Goal: Task Accomplishment & Management: Manage account settings

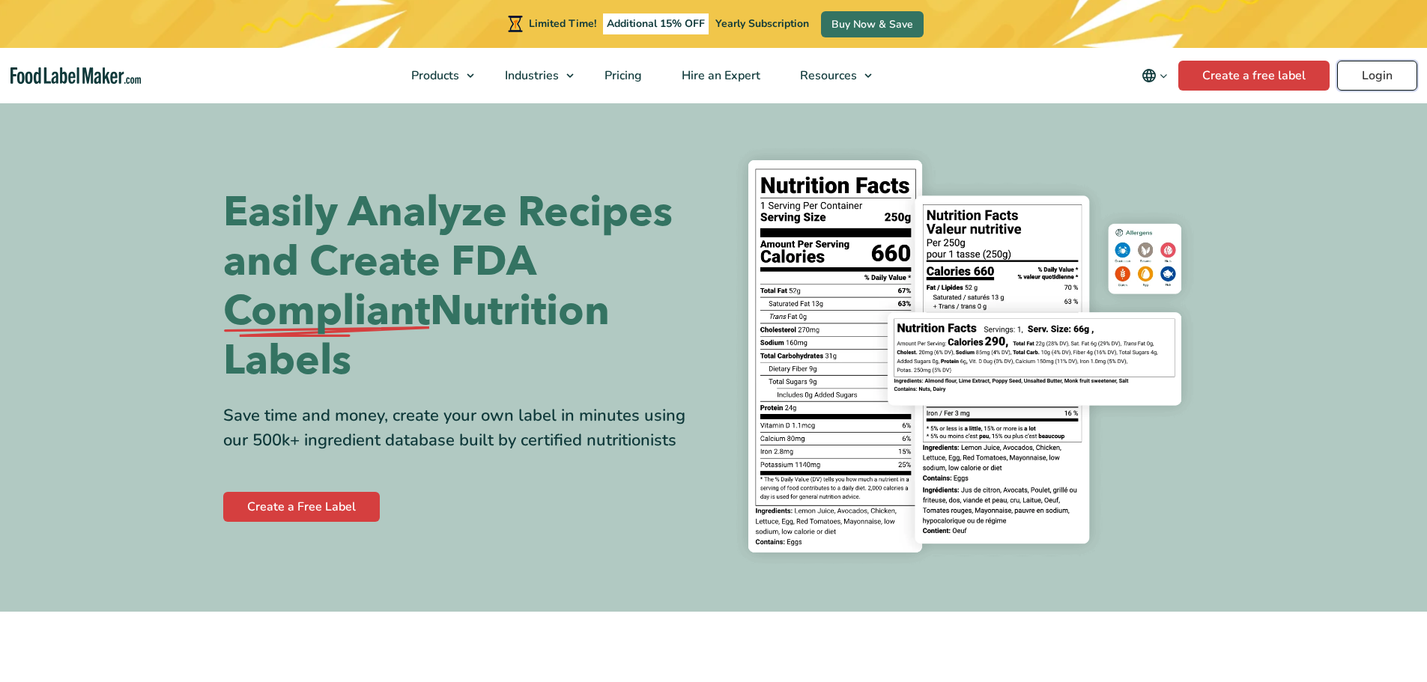
click at [1358, 72] on link "Login" at bounding box center [1377, 76] width 80 height 30
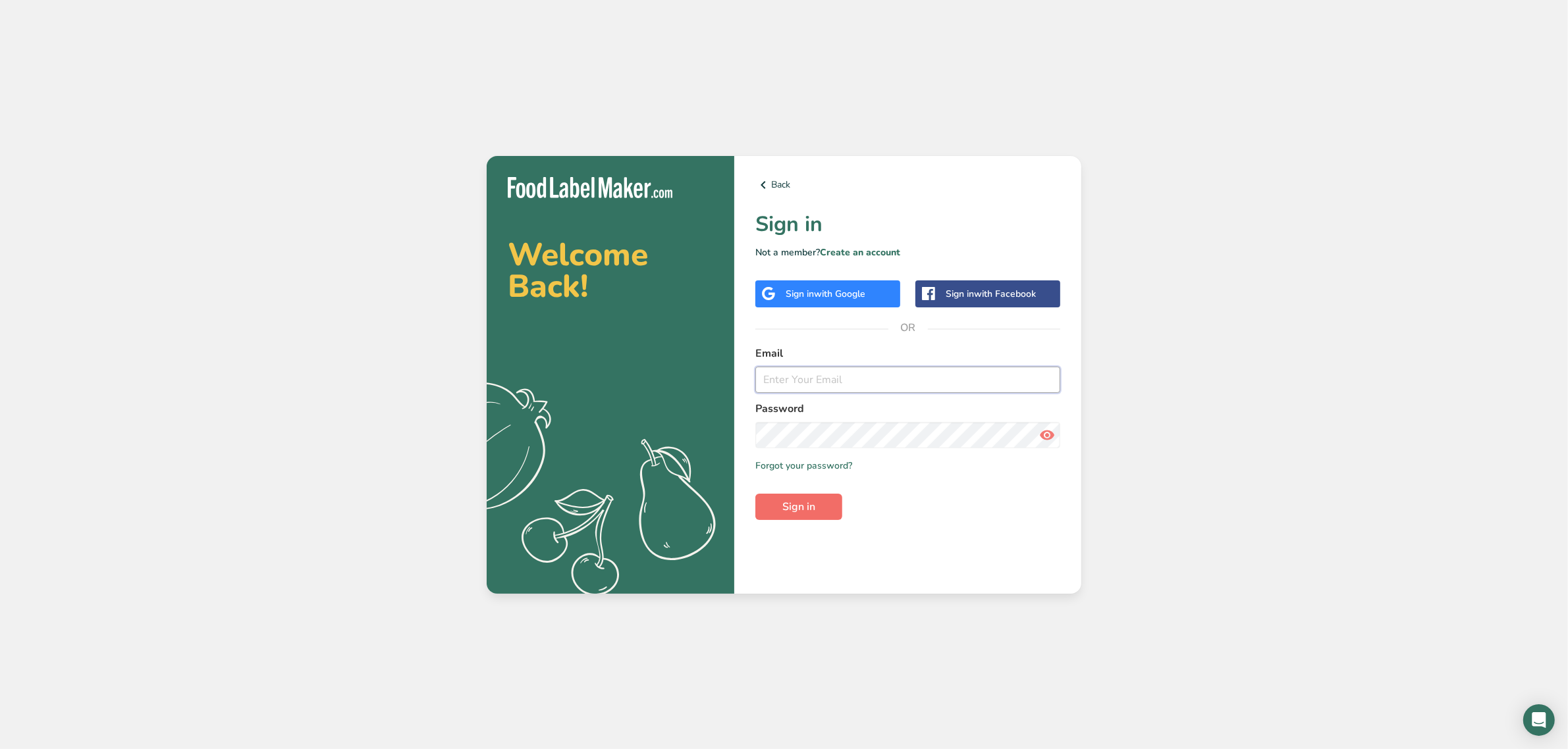
type input "srobinson@stuffed-foods.com"
click at [788, 509] on span "Sign in" at bounding box center [799, 507] width 33 height 16
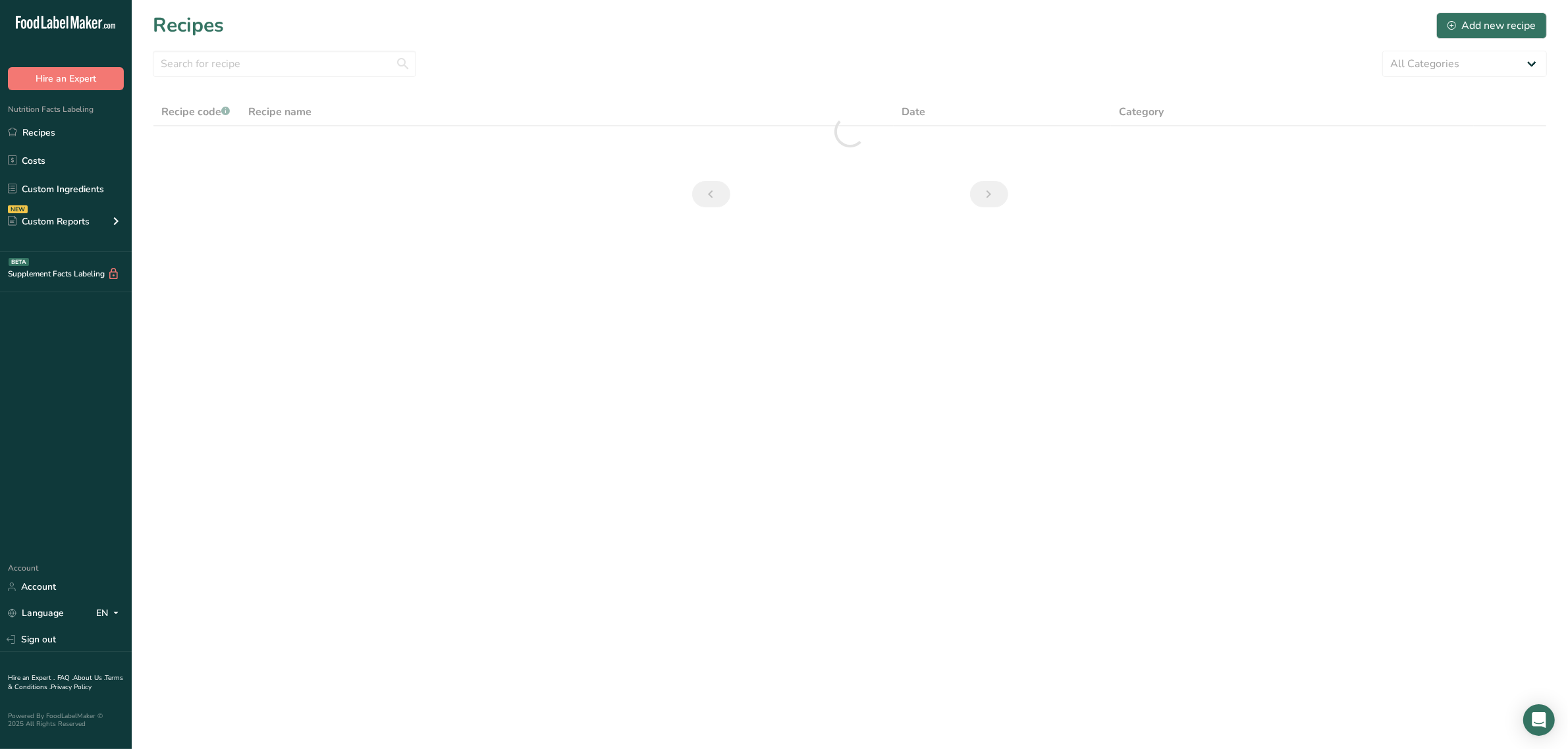
click at [79, 175] on ul "Recipes Costs Custom Ingredients NEW Custom Reports Menu Label Ingredient Compa…" at bounding box center [66, 178] width 132 height 118
click at [97, 176] on ul "Recipes Costs Custom Ingredients NEW Custom Reports Menu Label Ingredient Compa…" at bounding box center [66, 178] width 132 height 118
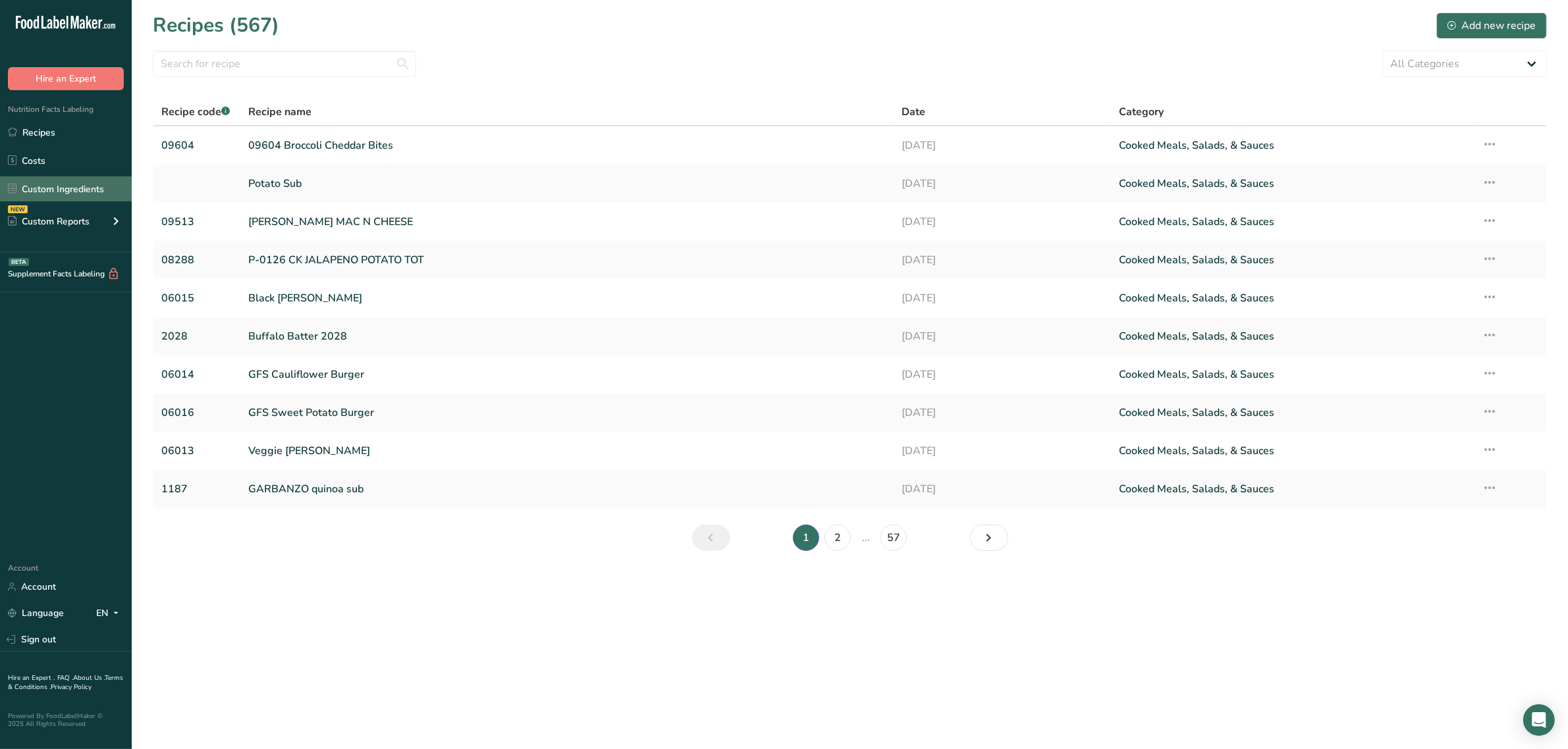
click at [90, 182] on link "Custom Ingredients" at bounding box center [66, 189] width 132 height 25
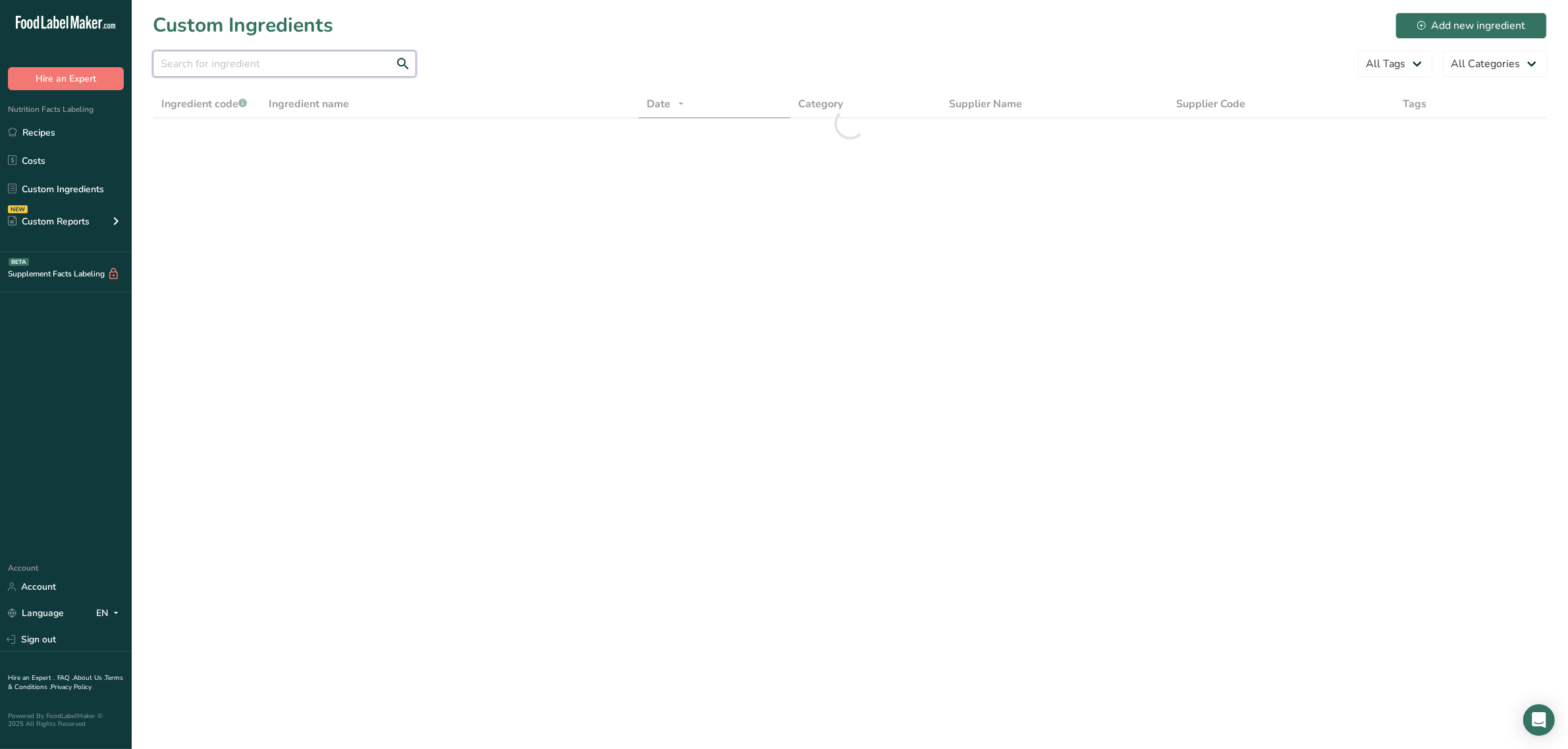
click at [198, 75] on input "text" at bounding box center [285, 64] width 264 height 26
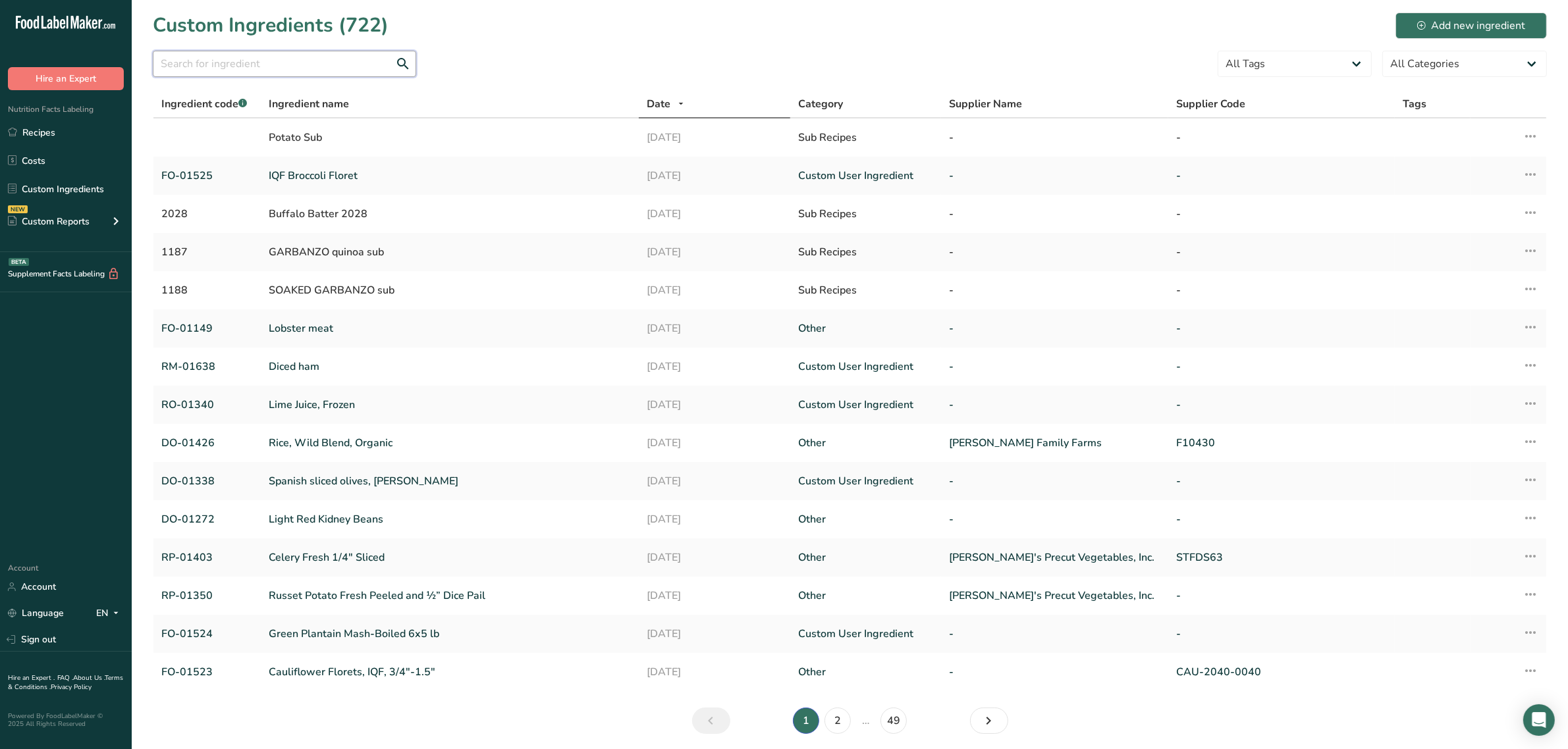
click at [198, 72] on input "text" at bounding box center [285, 64] width 264 height 26
paste input "RD-01165"
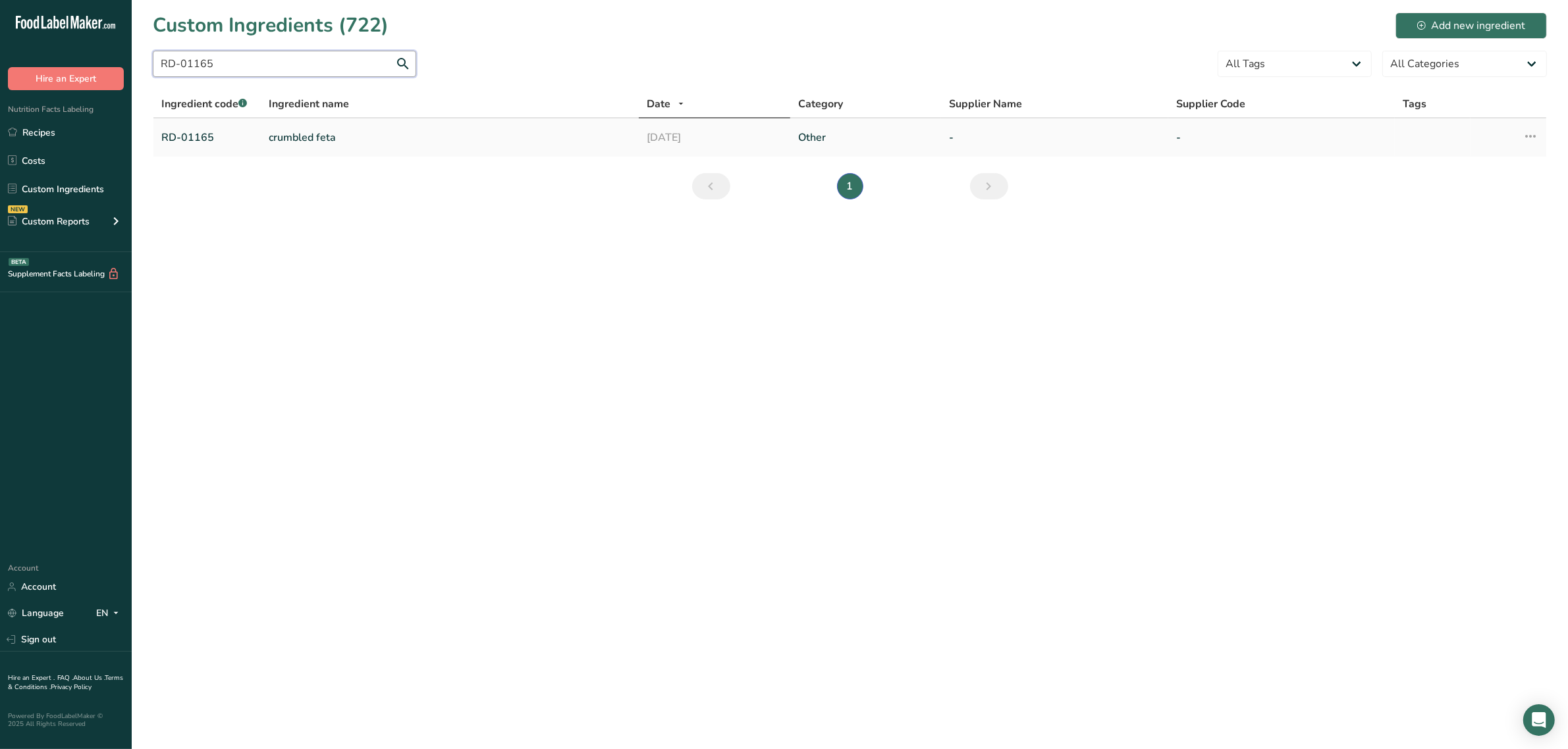
type input "RD-01165"
click at [294, 132] on link "crumbled feta" at bounding box center [450, 138] width 362 height 16
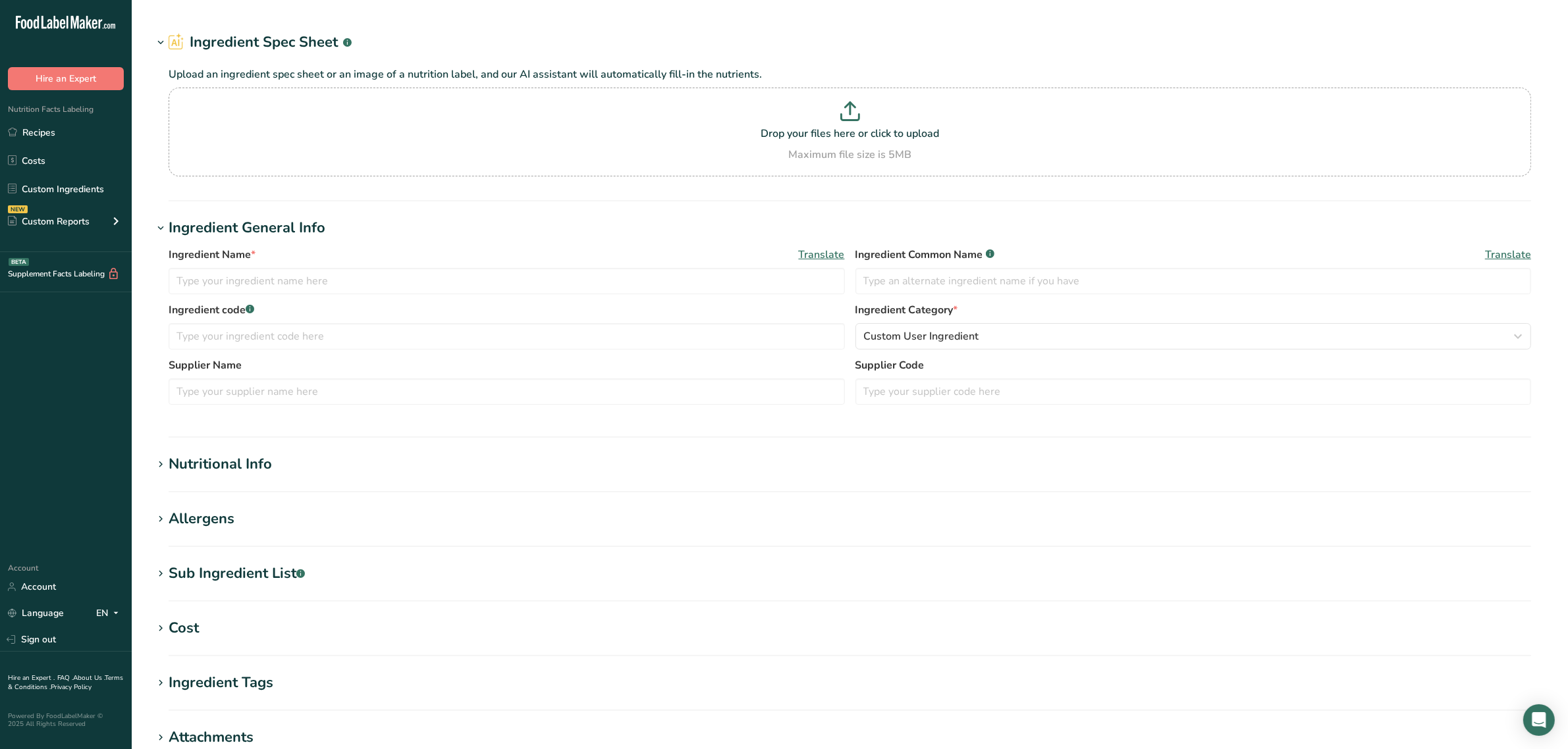
type input "crumbled feta"
type input "feta cheese"
type input "RD-01165"
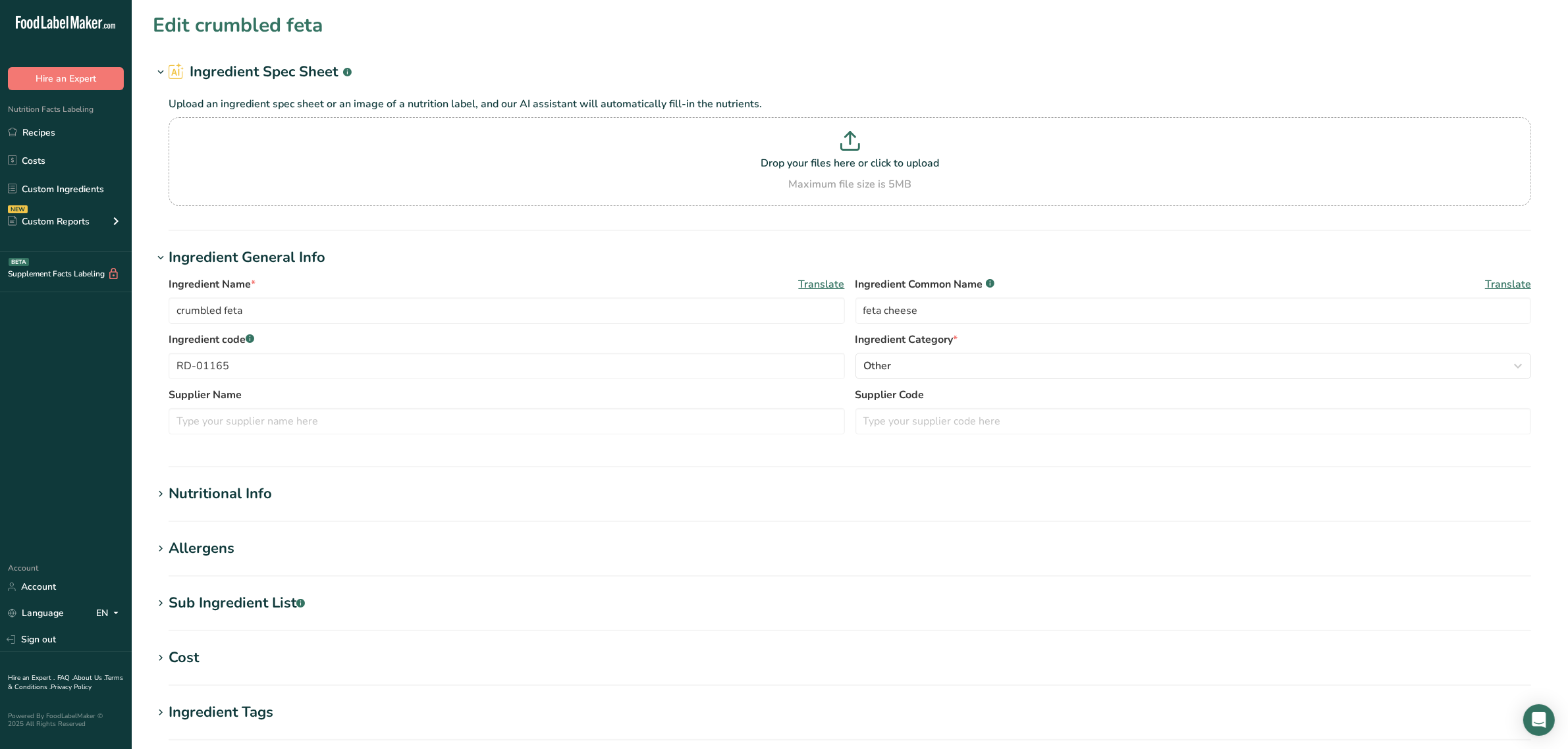
click at [252, 603] on div "Sub Ingredient List .a-a{fill:#347362;}.b-a{fill:#fff;}" at bounding box center [237, 603] width 136 height 22
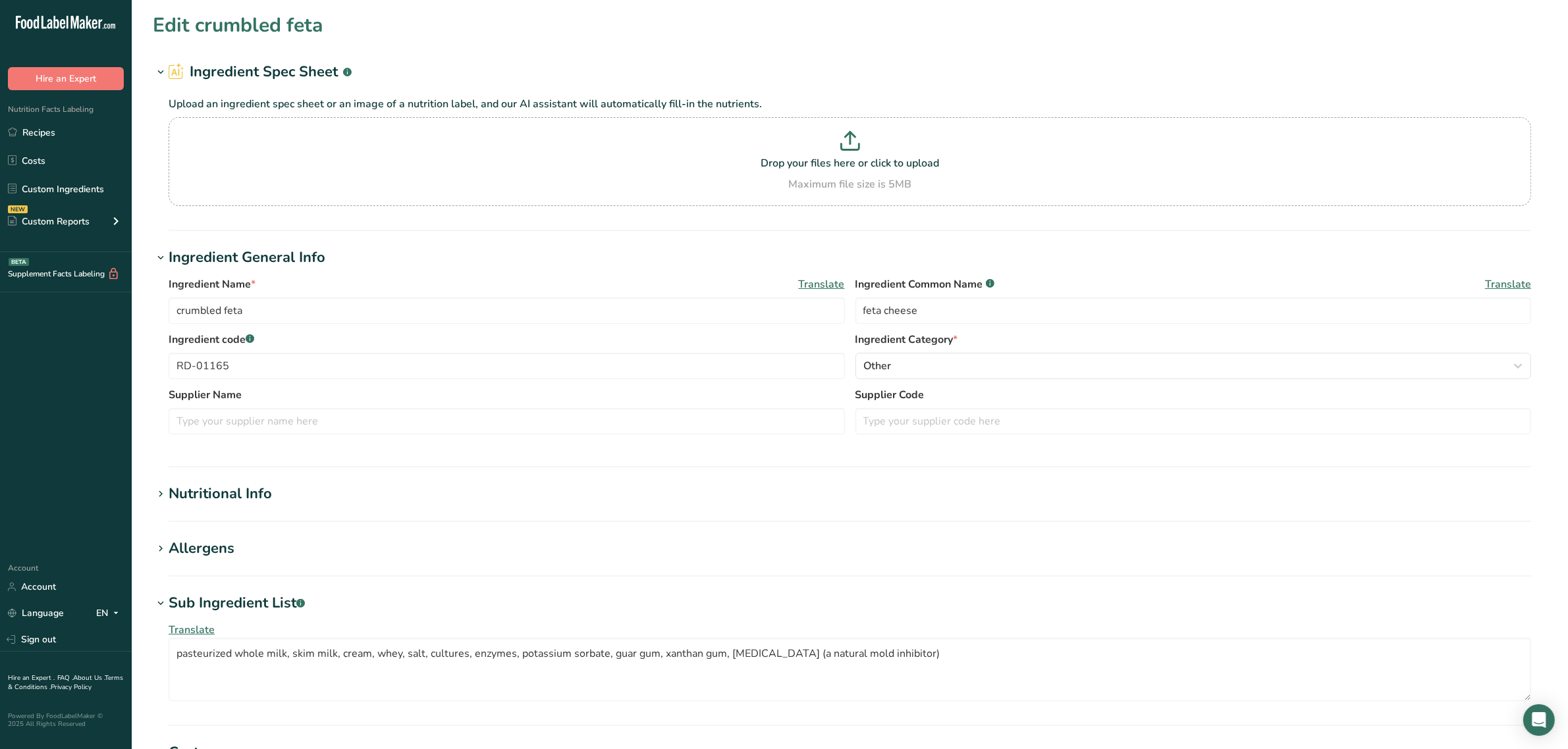
scroll to position [164, 0]
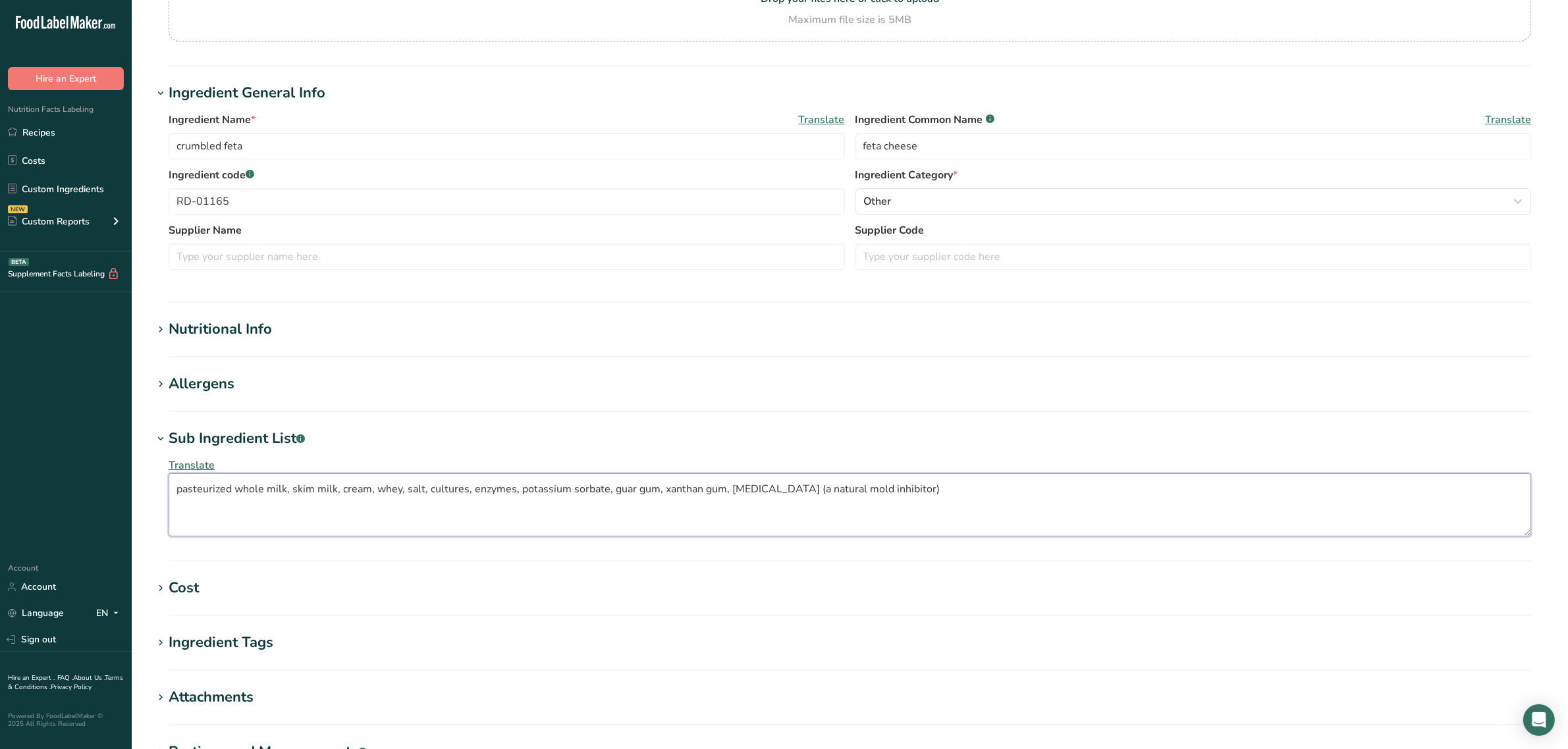
click at [949, 481] on textarea "pasteurized whole milk, skim milk, cream, whey, salt, cultures, enzymes, potass…" at bounding box center [850, 505] width 1362 height 63
click at [782, 488] on textarea "pasteurized whole milk, skim milk, cream, whey, salt, cultures, enzymes, potass…" at bounding box center [850, 505] width 1362 height 63
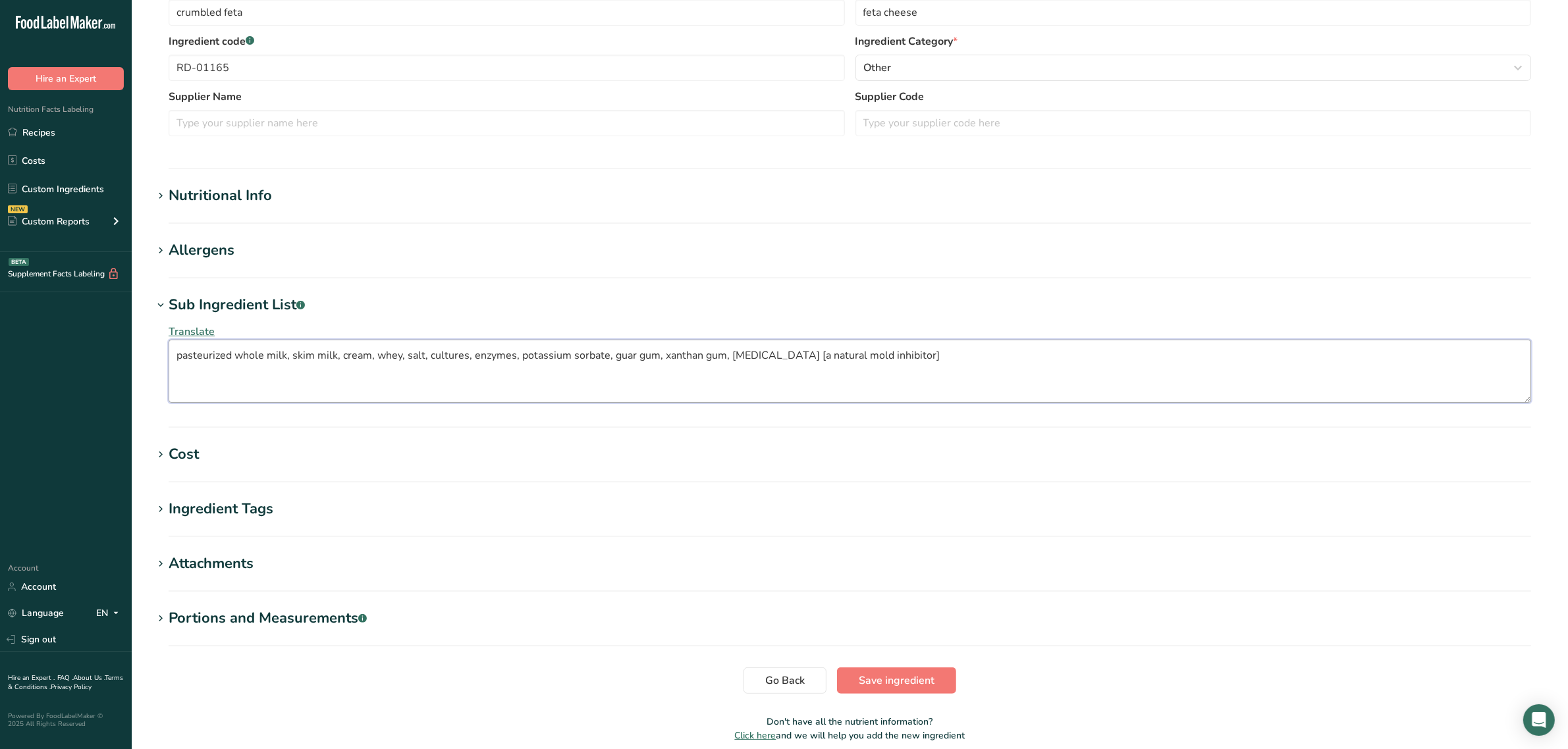
scroll to position [354, 0]
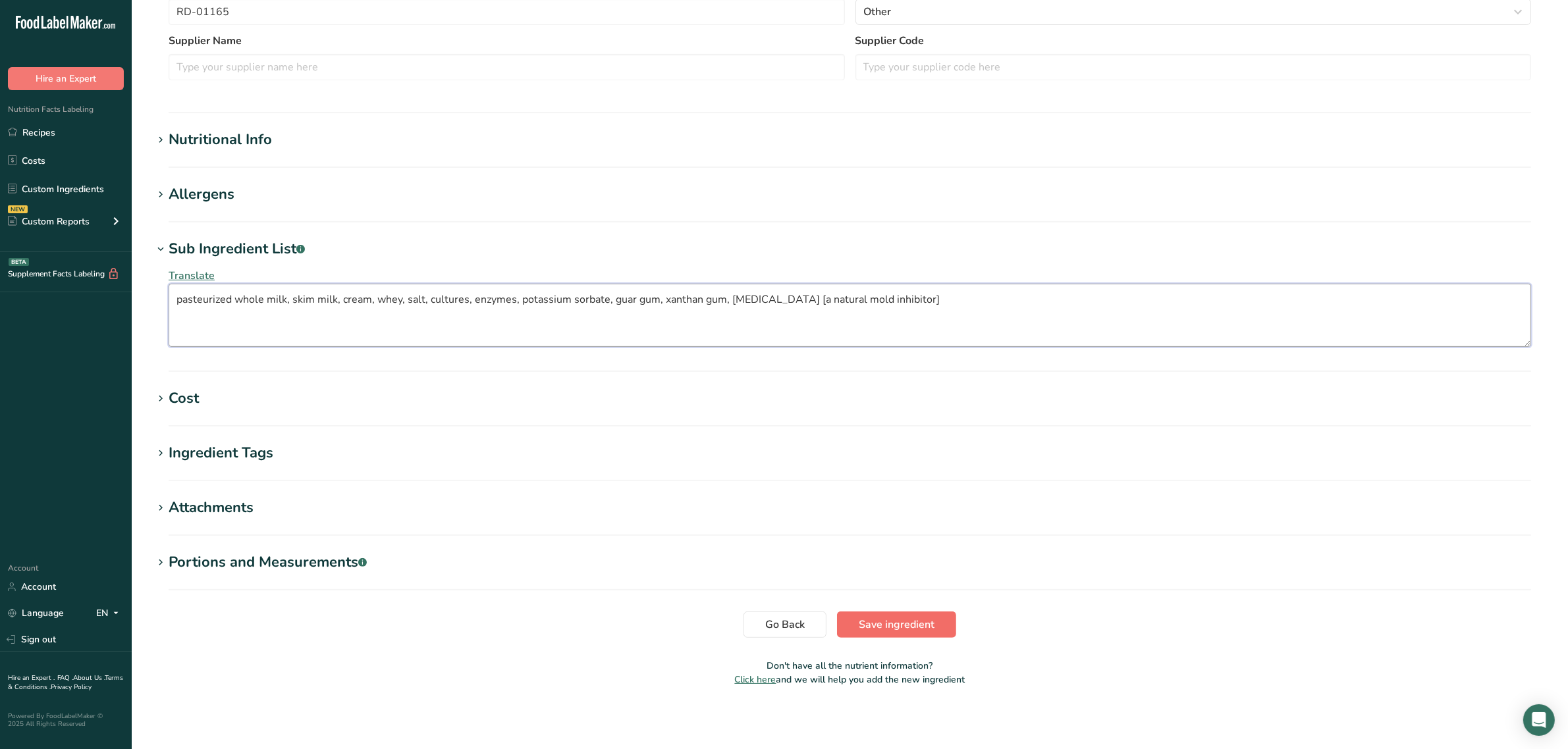
type textarea "pasteurized whole milk, skim milk, cream, whey, salt, cultures, enzymes, potass…"
click at [930, 623] on span "Save ingredient" at bounding box center [896, 625] width 76 height 16
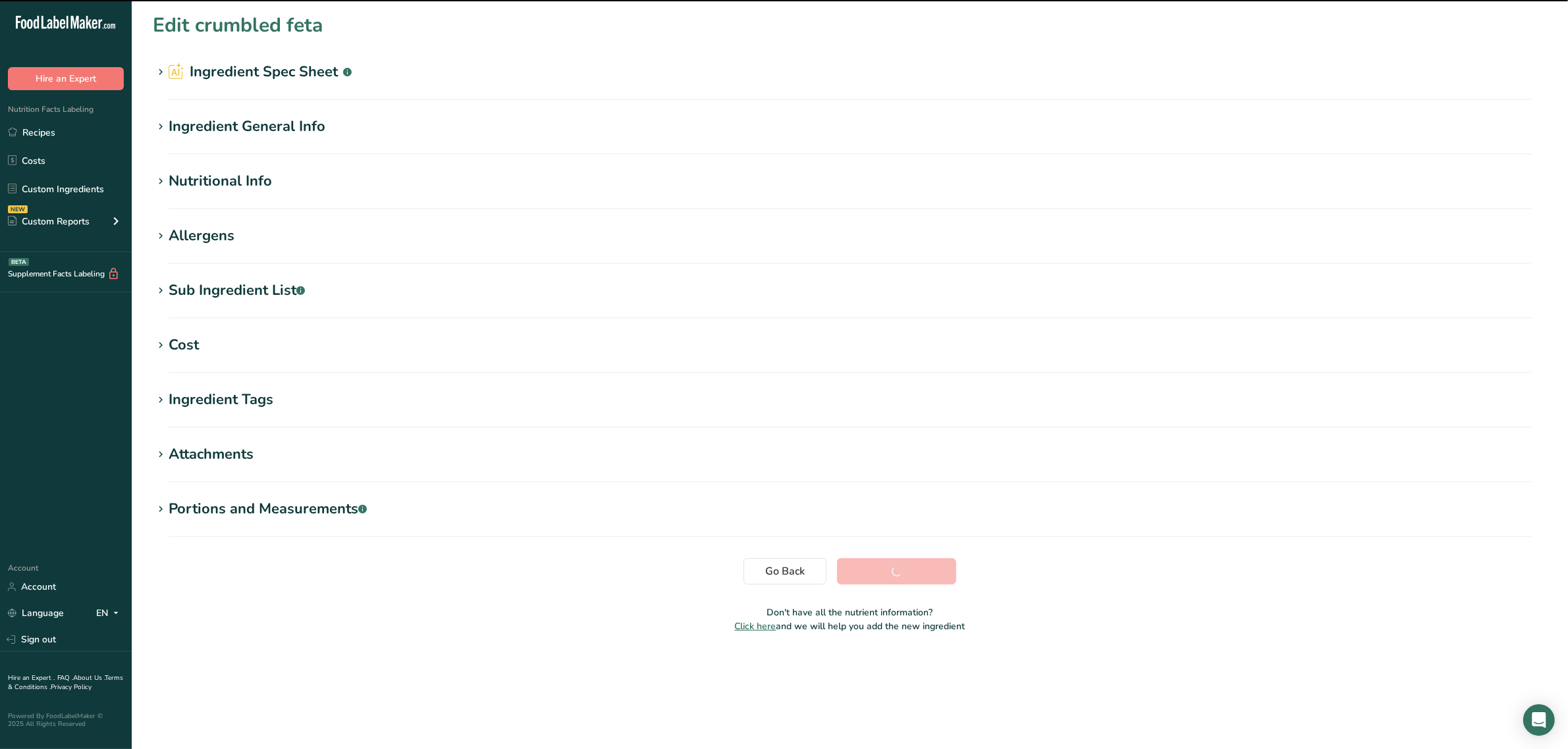
scroll to position [0, 0]
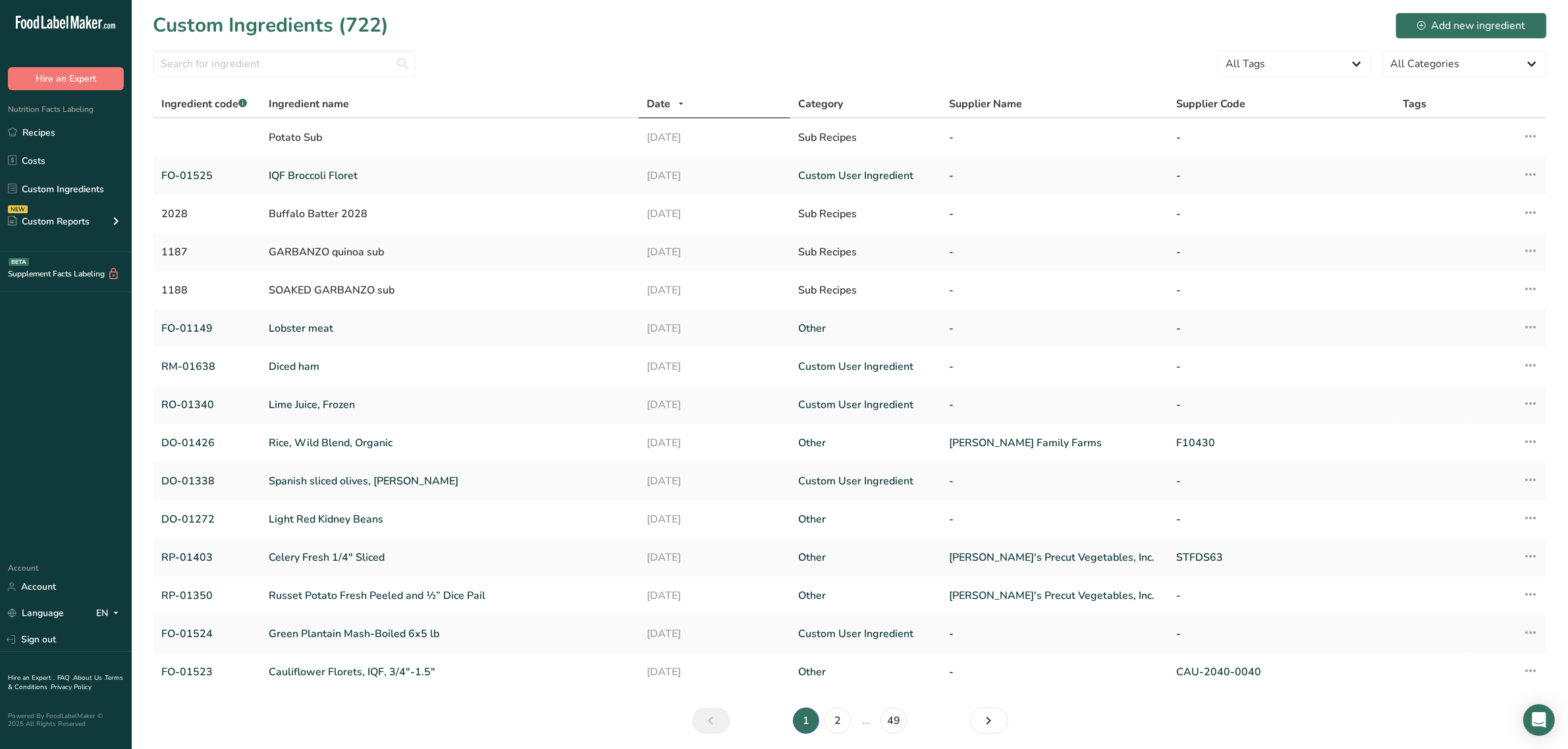
click at [54, 634] on link "Sign out" at bounding box center [66, 639] width 132 height 23
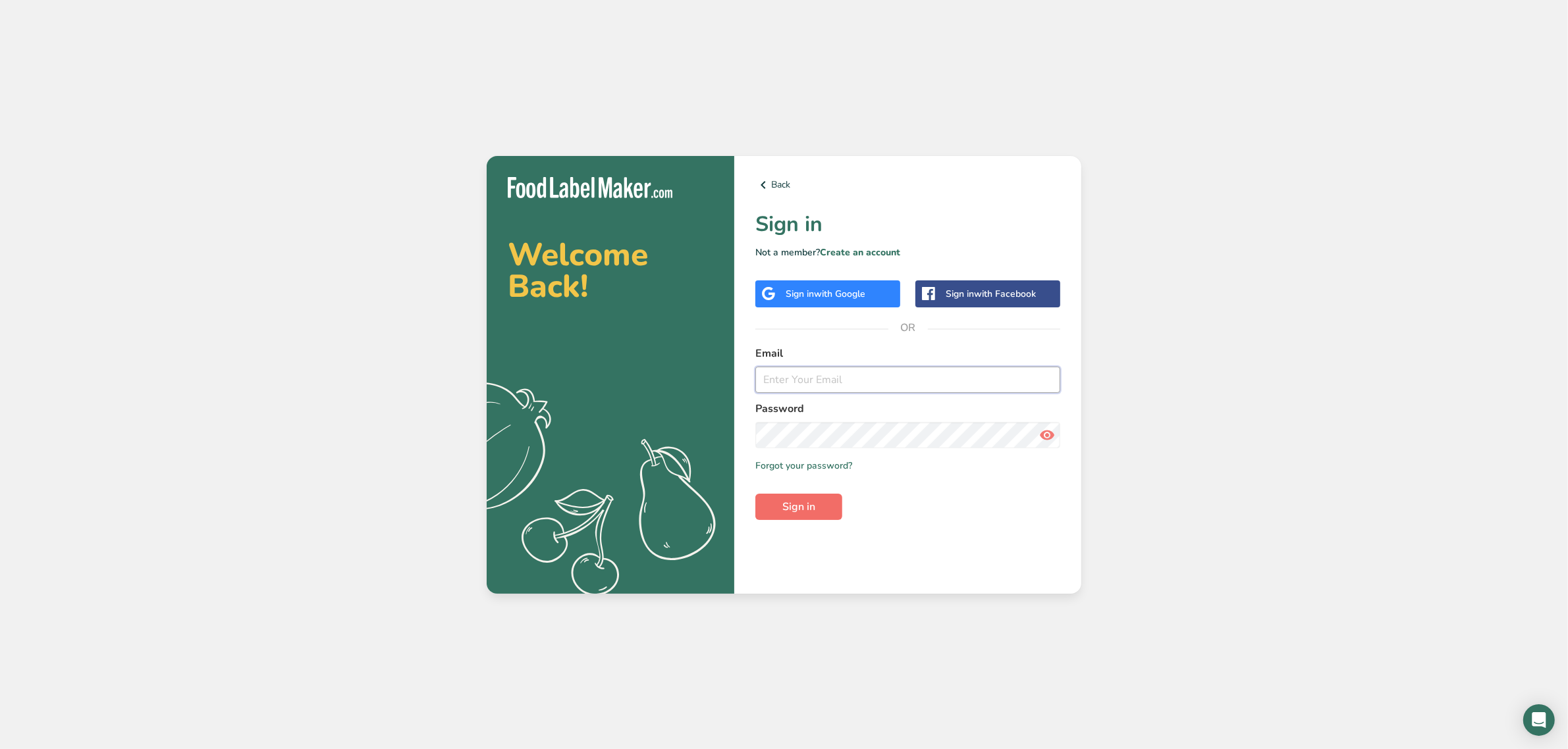
type input "srobinson@stuffed-foods.com"
click at [819, 497] on button "Sign in" at bounding box center [799, 507] width 87 height 26
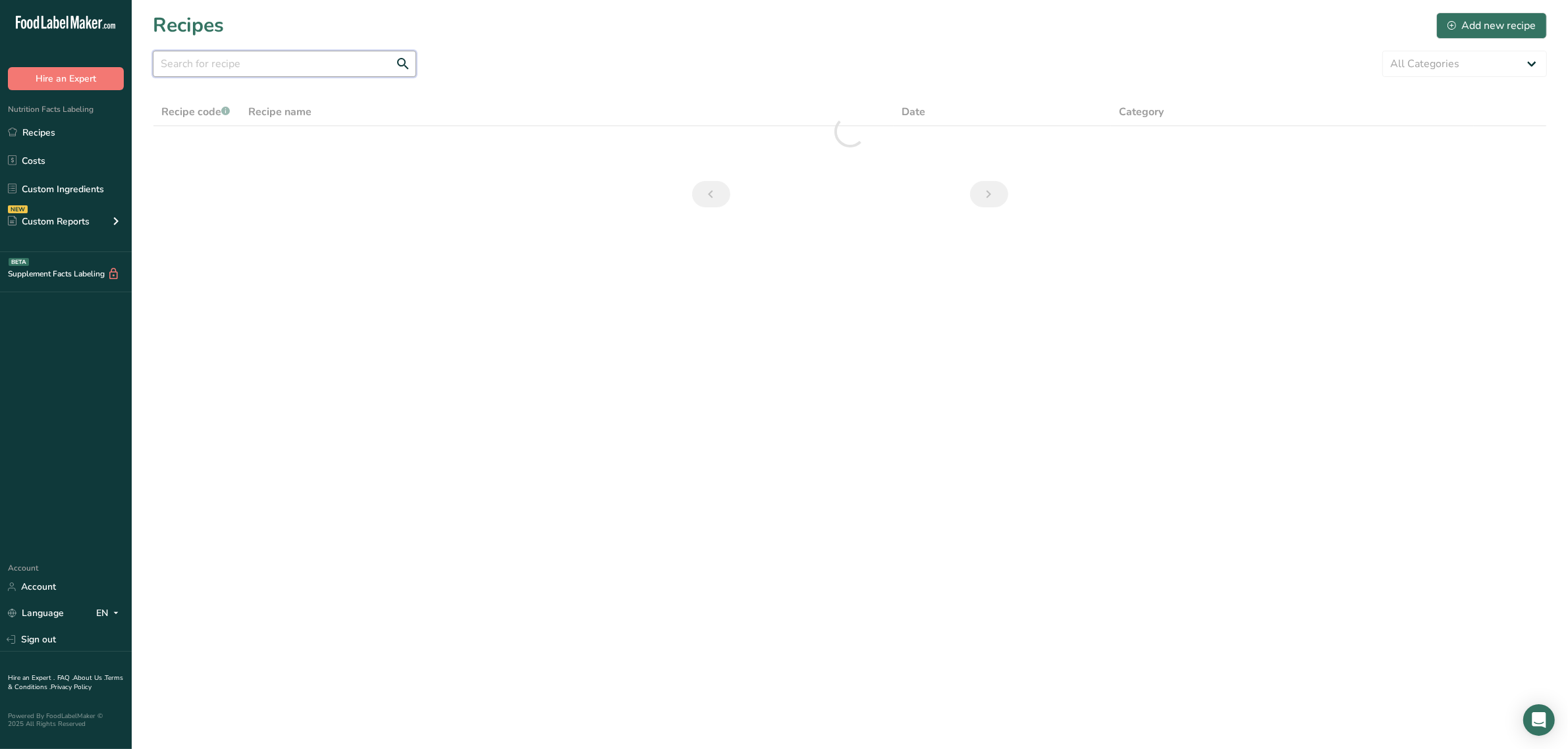
click at [308, 57] on input "text" at bounding box center [285, 64] width 264 height 26
click at [77, 190] on link "Custom Ingredients" at bounding box center [66, 189] width 132 height 25
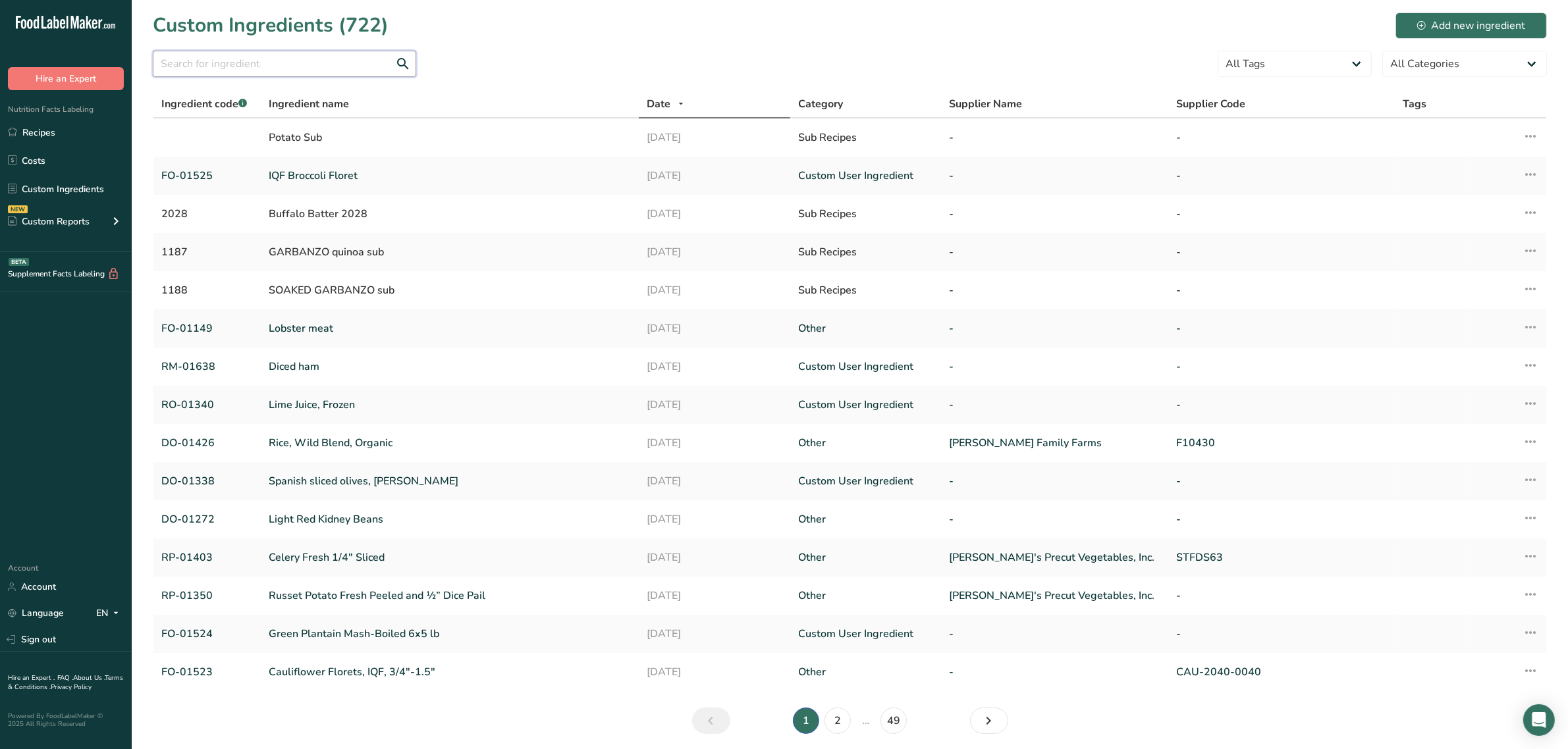
click at [224, 75] on input "text" at bounding box center [285, 64] width 264 height 26
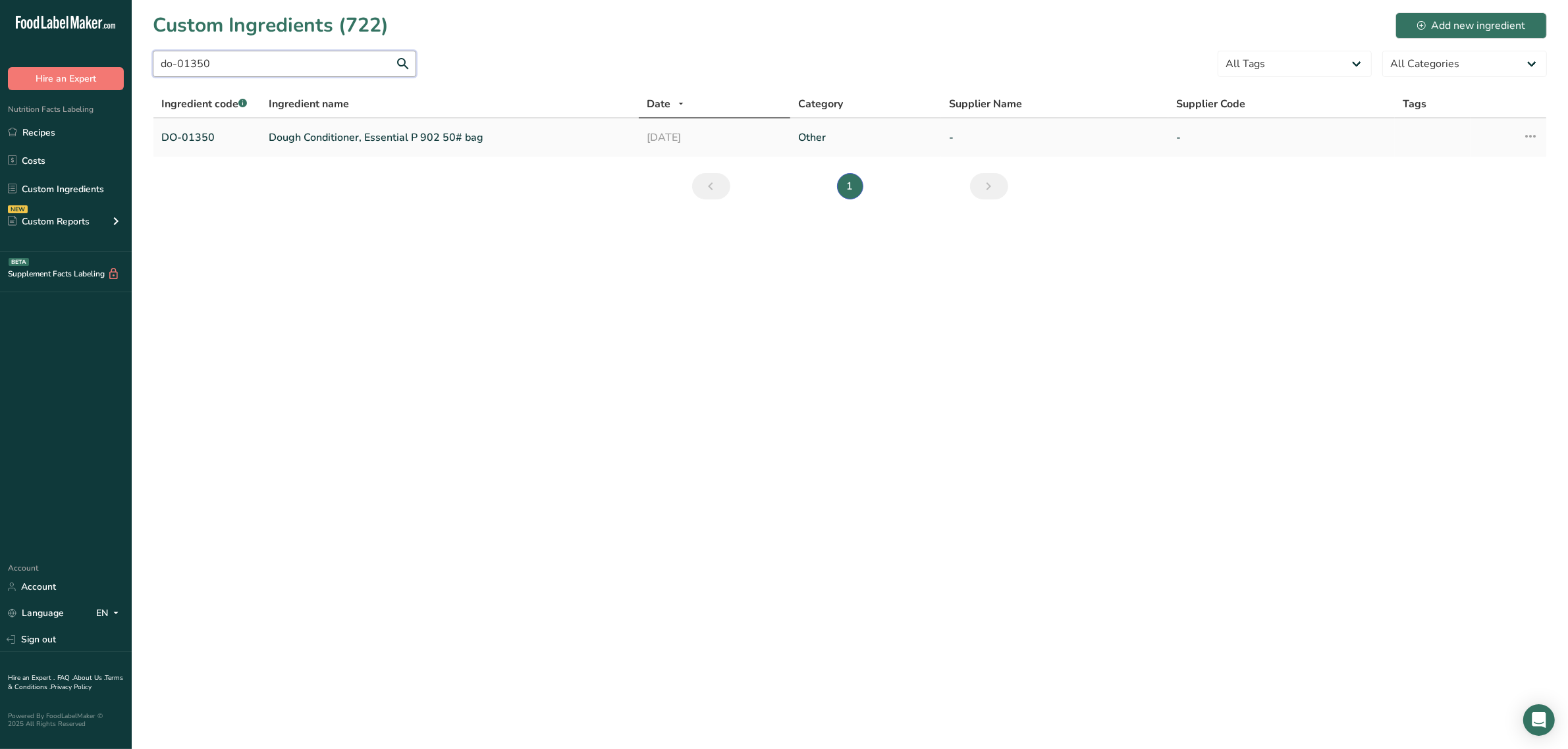
type input "do-01350"
click at [313, 128] on td "Dough Conditioner, Essential P 902 50# bag" at bounding box center [450, 137] width 378 height 38
click at [373, 135] on link "Dough Conditioner, Essential P 902 50# bag" at bounding box center [450, 138] width 362 height 16
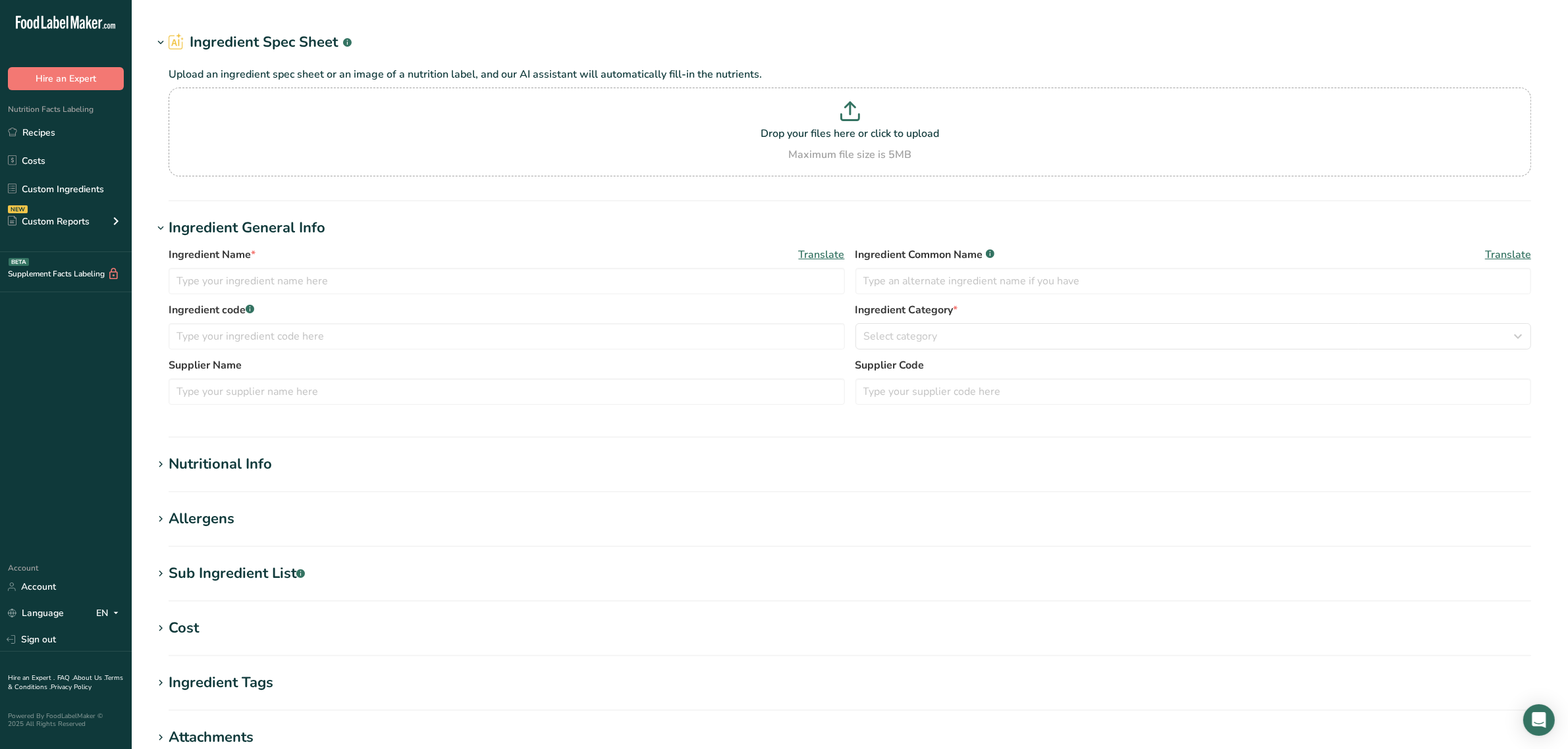
type input "Dough Conditioner, Essential P 902 50# bag"
type input "dough conditioner"
type input "DO-01350"
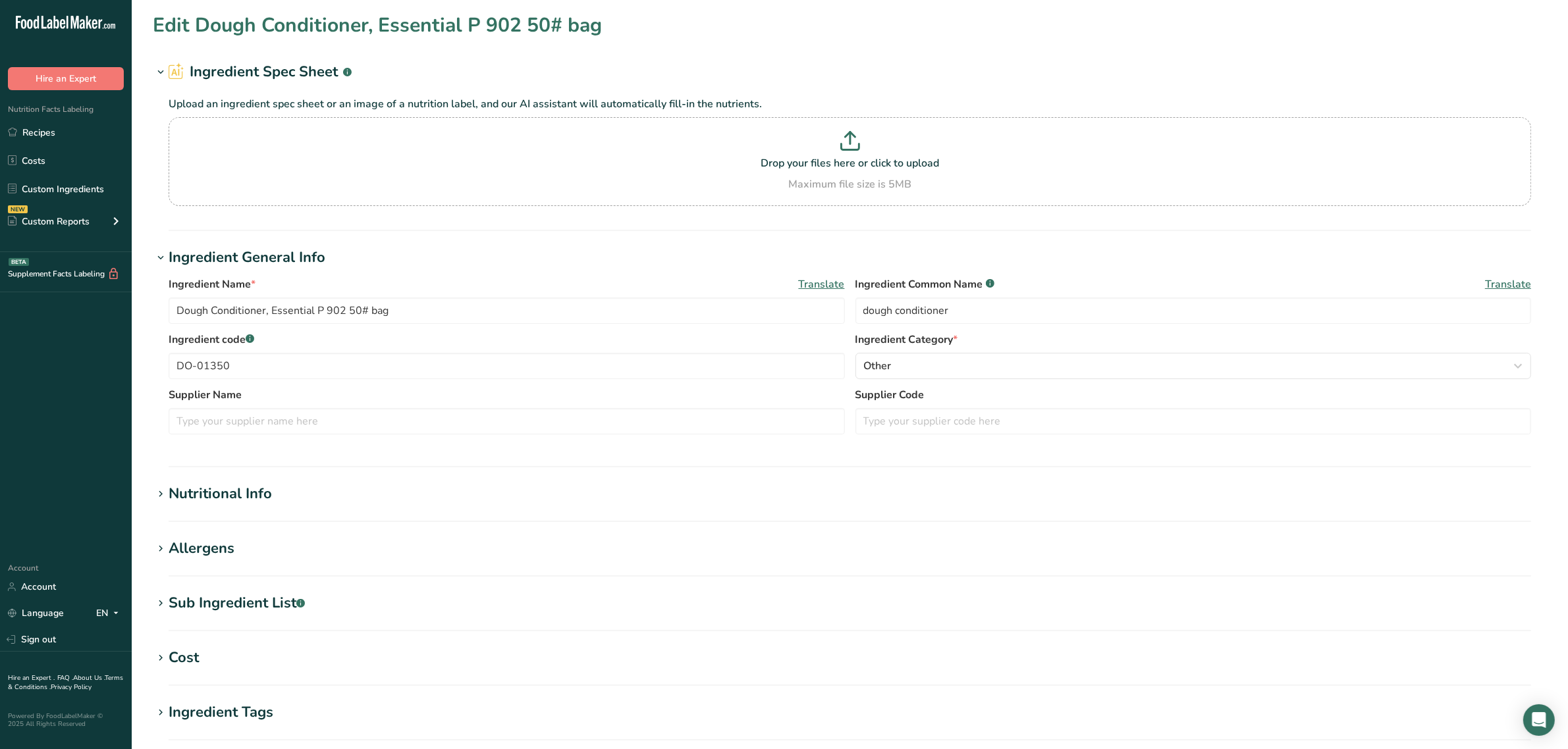
scroll to position [83, 0]
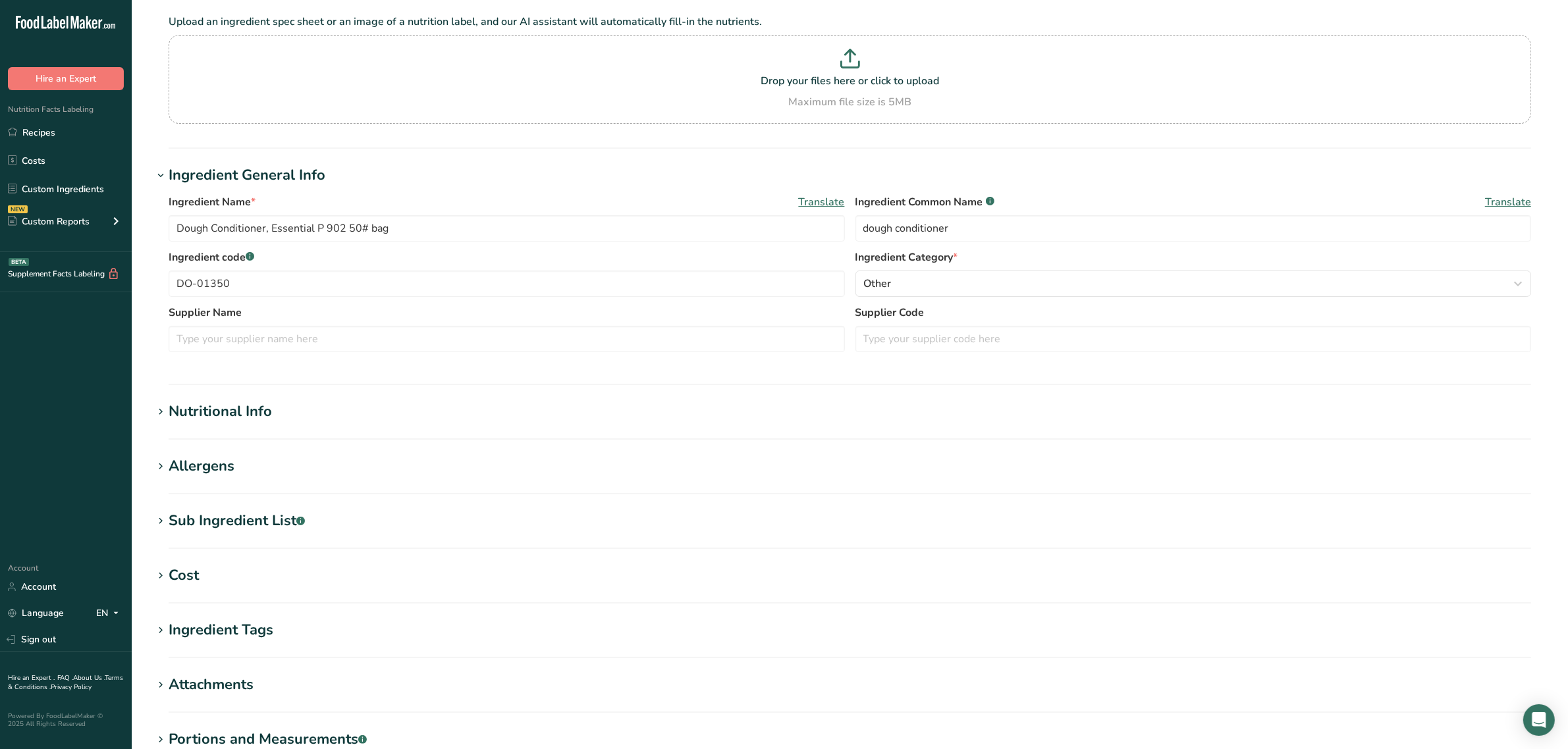
click at [218, 531] on div "Sub Ingredient List .a-a{fill:#347362;}.b-a{fill:#fff;}" at bounding box center [237, 520] width 136 height 22
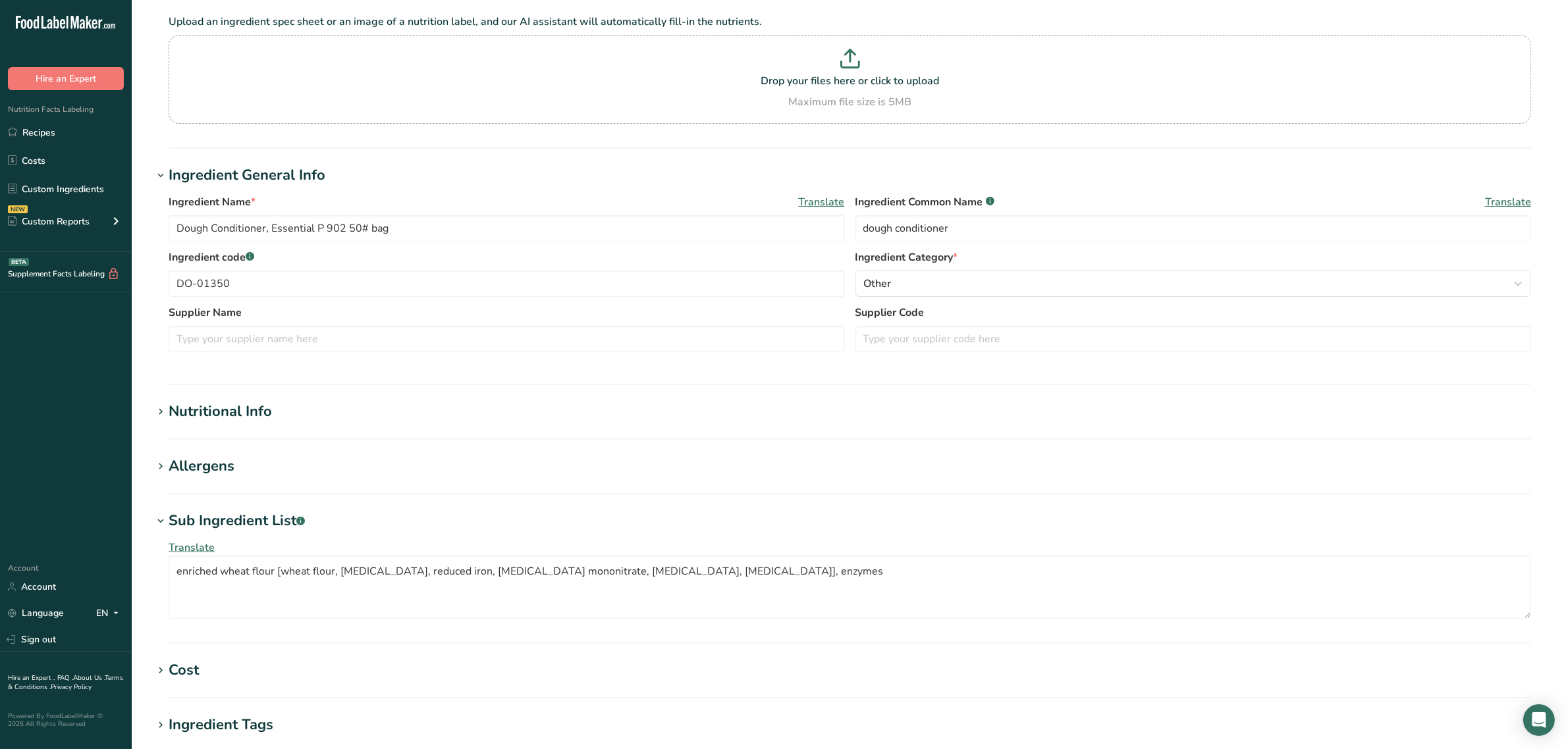
click at [192, 468] on div "Allergens" at bounding box center [201, 466] width 66 height 22
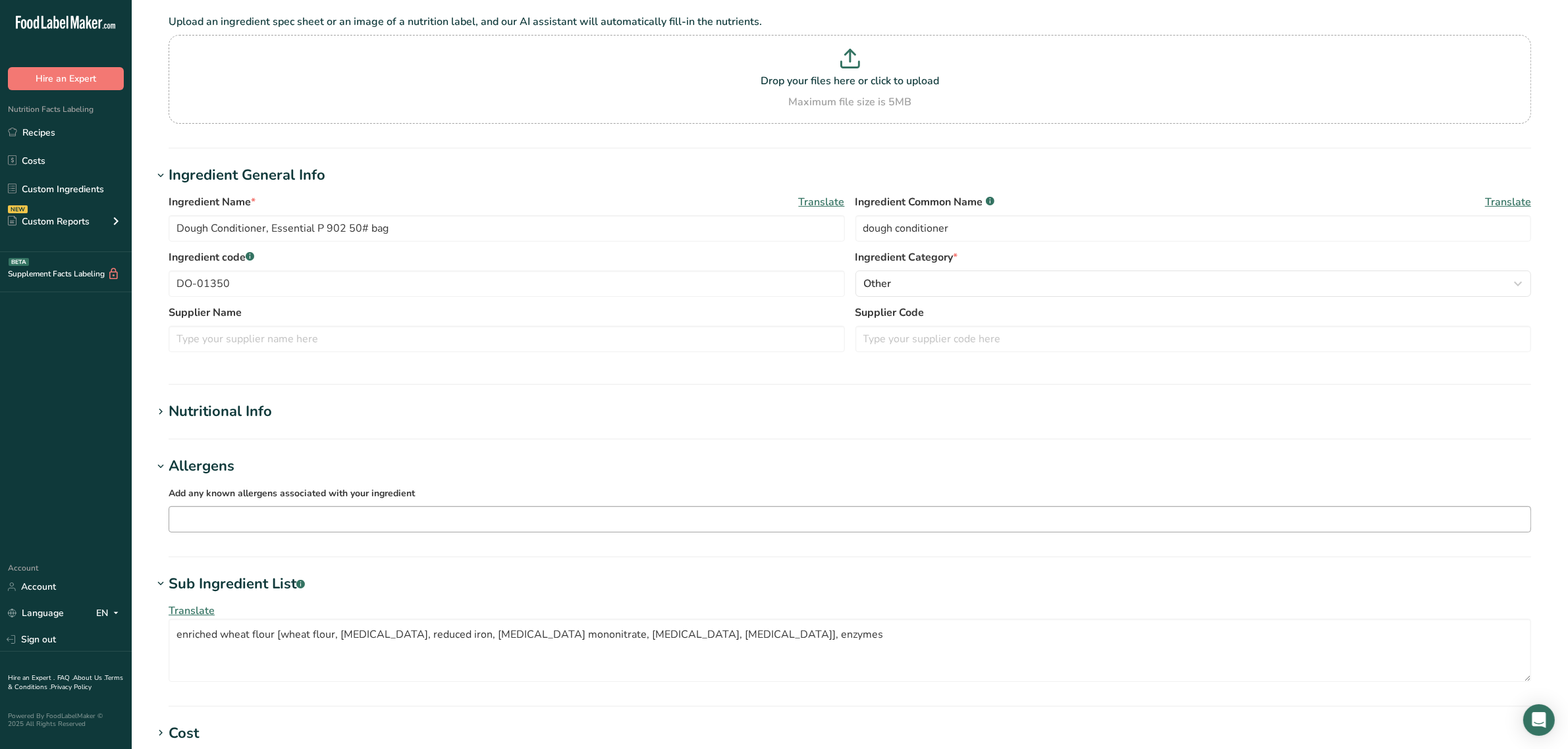
click at [242, 529] on input "text" at bounding box center [850, 519] width 1361 height 20
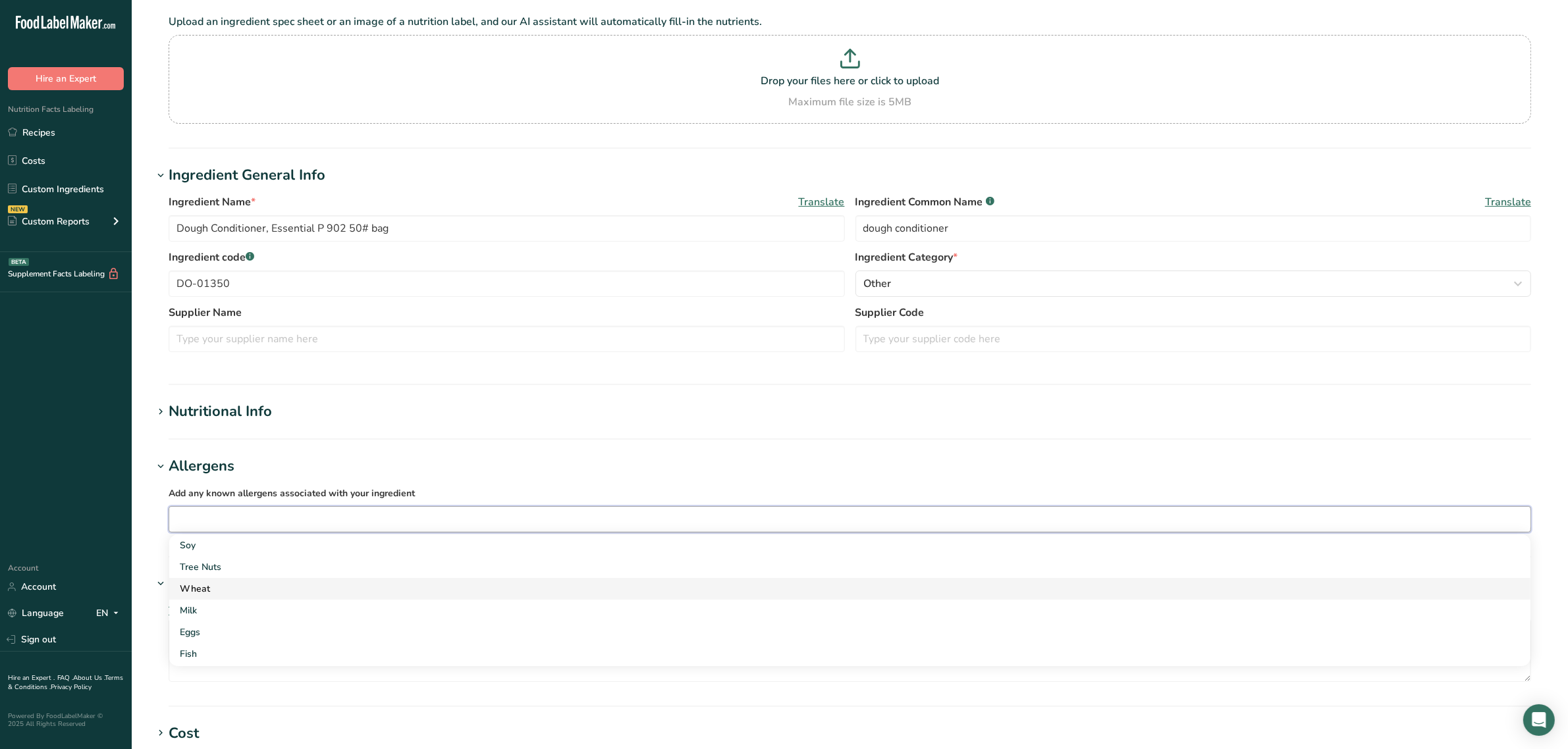
click at [216, 591] on div "Wheat" at bounding box center [839, 589] width 1319 height 14
click at [457, 461] on h1 "Allergens" at bounding box center [850, 466] width 1394 height 22
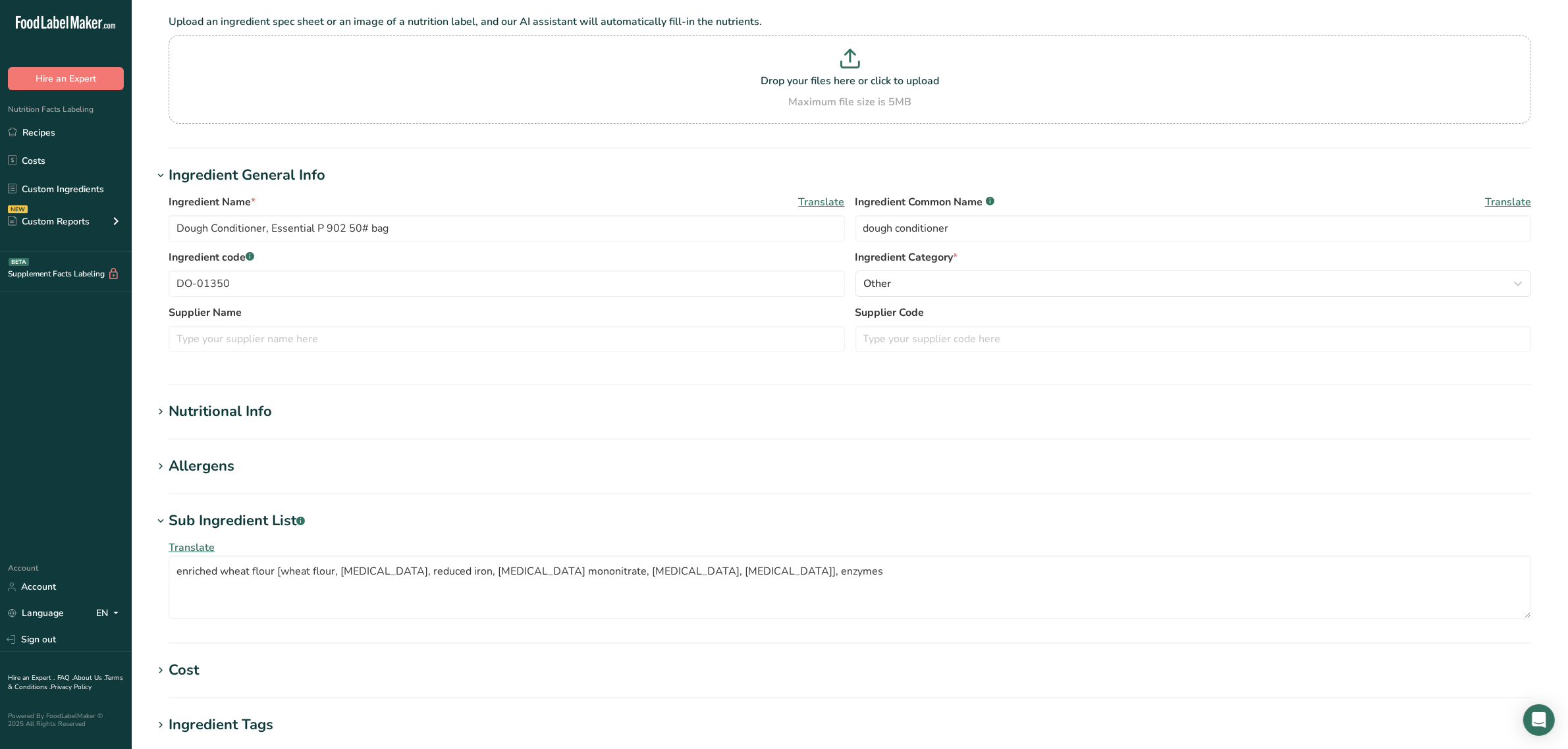
click at [297, 478] on section "Allergens Add any known allergens associated with your ingredient Wheat Soy Tre…" at bounding box center [850, 475] width 1394 height 39
click at [216, 469] on div "Allergens" at bounding box center [201, 466] width 66 height 22
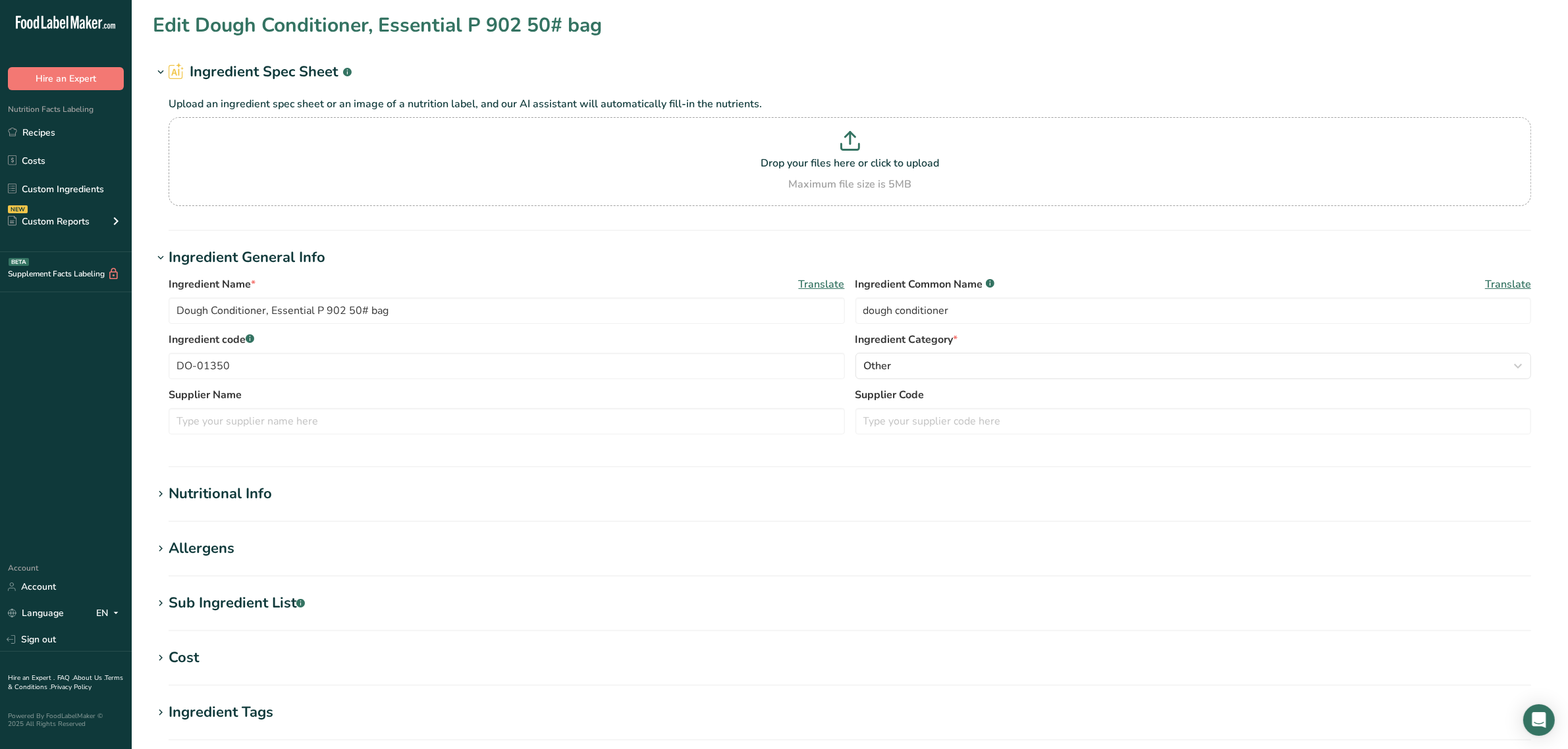
scroll to position [83, 0]
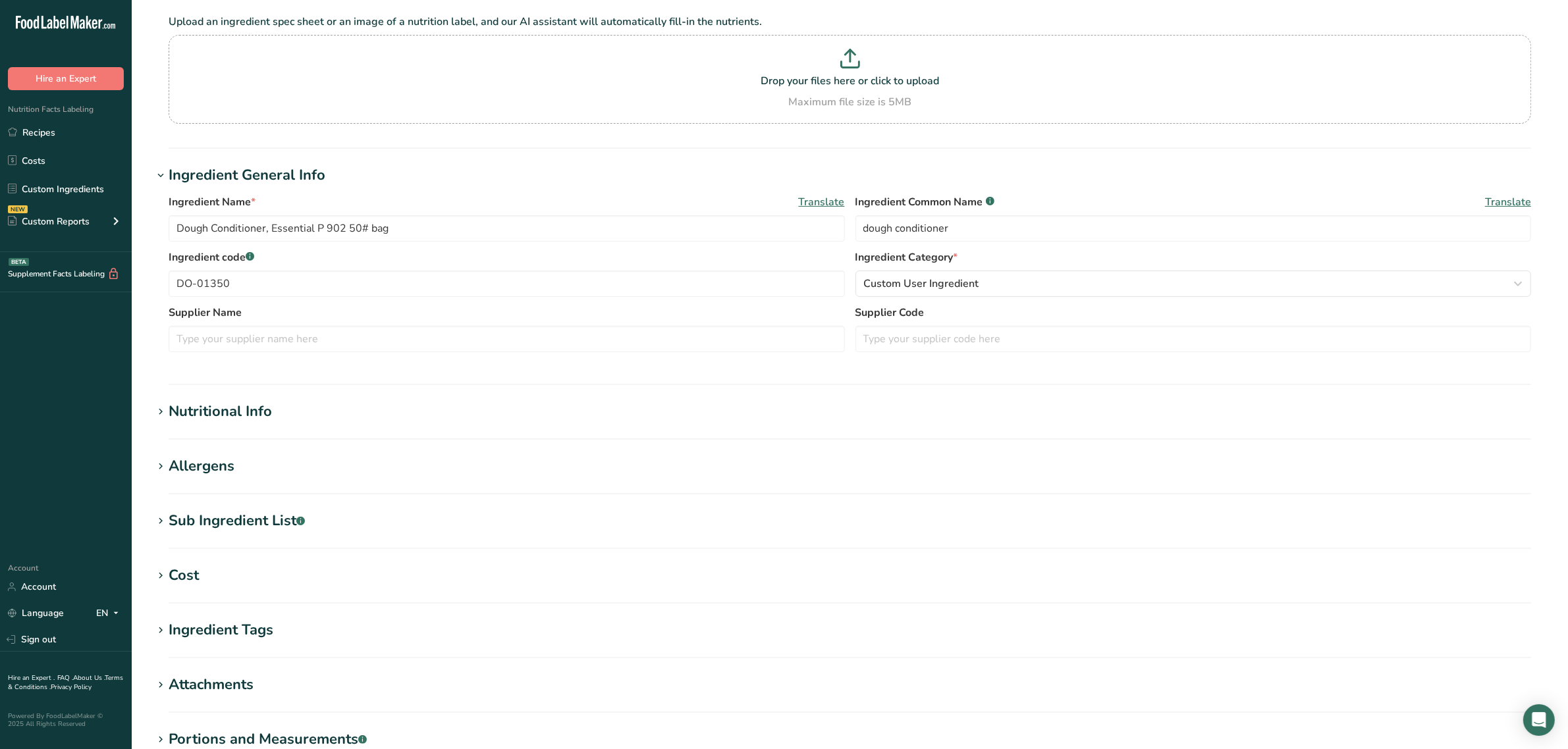
click at [216, 454] on section "Edit Dough Conditioner, Essential P 902 50# bag Ingredient Spec Sheet .a-a{fill…" at bounding box center [850, 401] width 1436 height 967
click at [217, 462] on div "Allergens" at bounding box center [201, 466] width 66 height 22
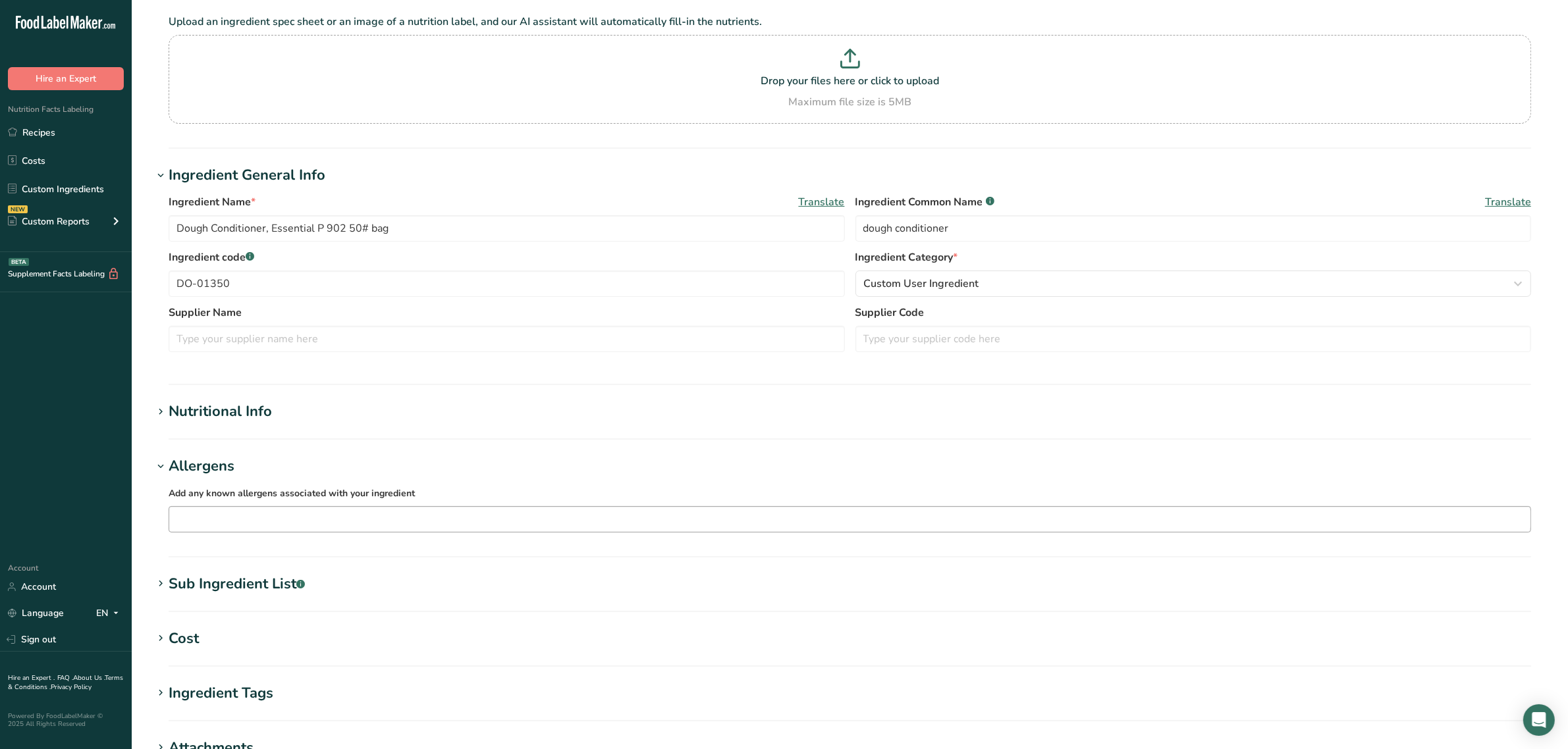
click at [238, 513] on input "text" at bounding box center [850, 519] width 1361 height 20
click at [211, 583] on div "Wheat" at bounding box center [839, 589] width 1319 height 14
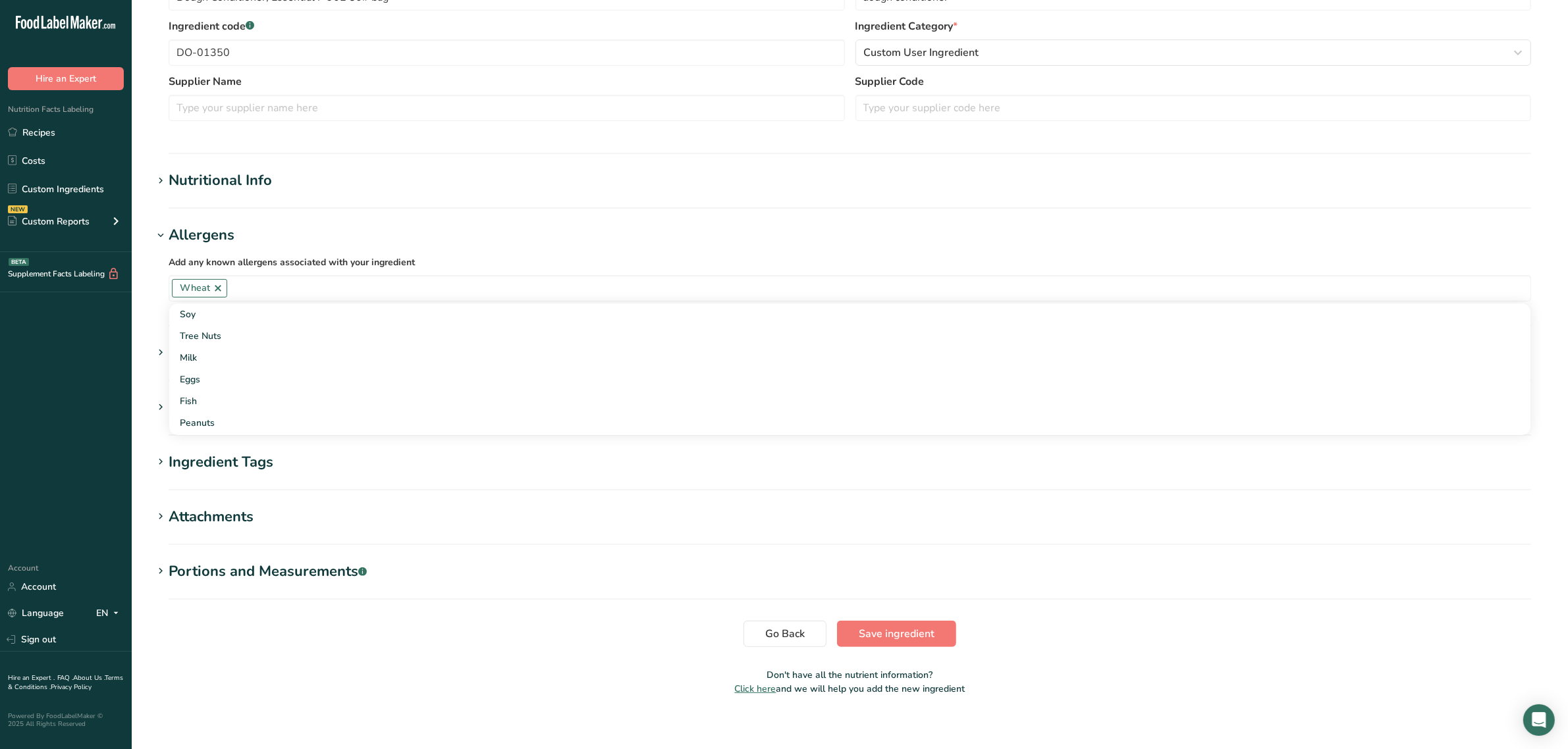
scroll to position [324, 0]
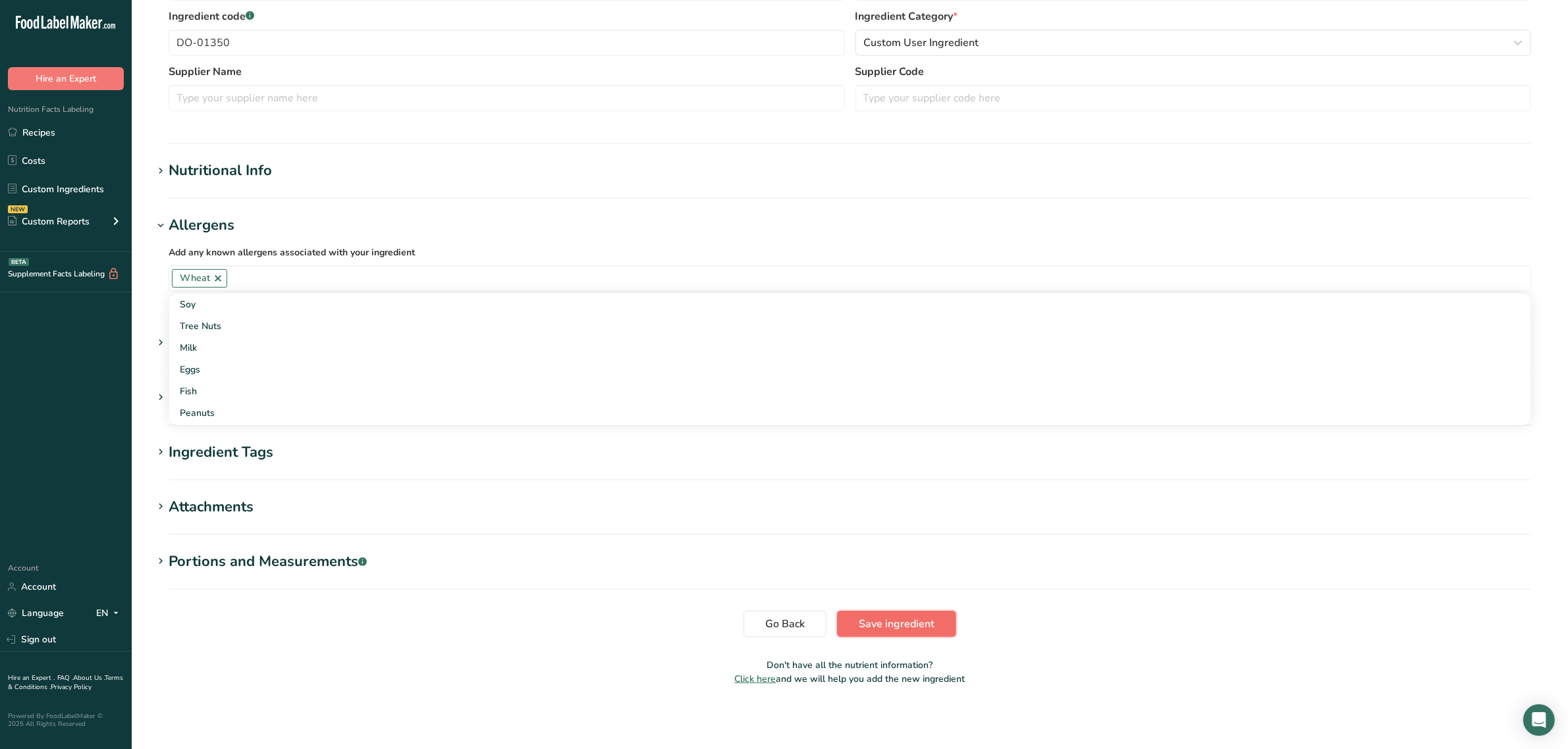
click at [913, 620] on span "Save ingredient" at bounding box center [896, 624] width 76 height 16
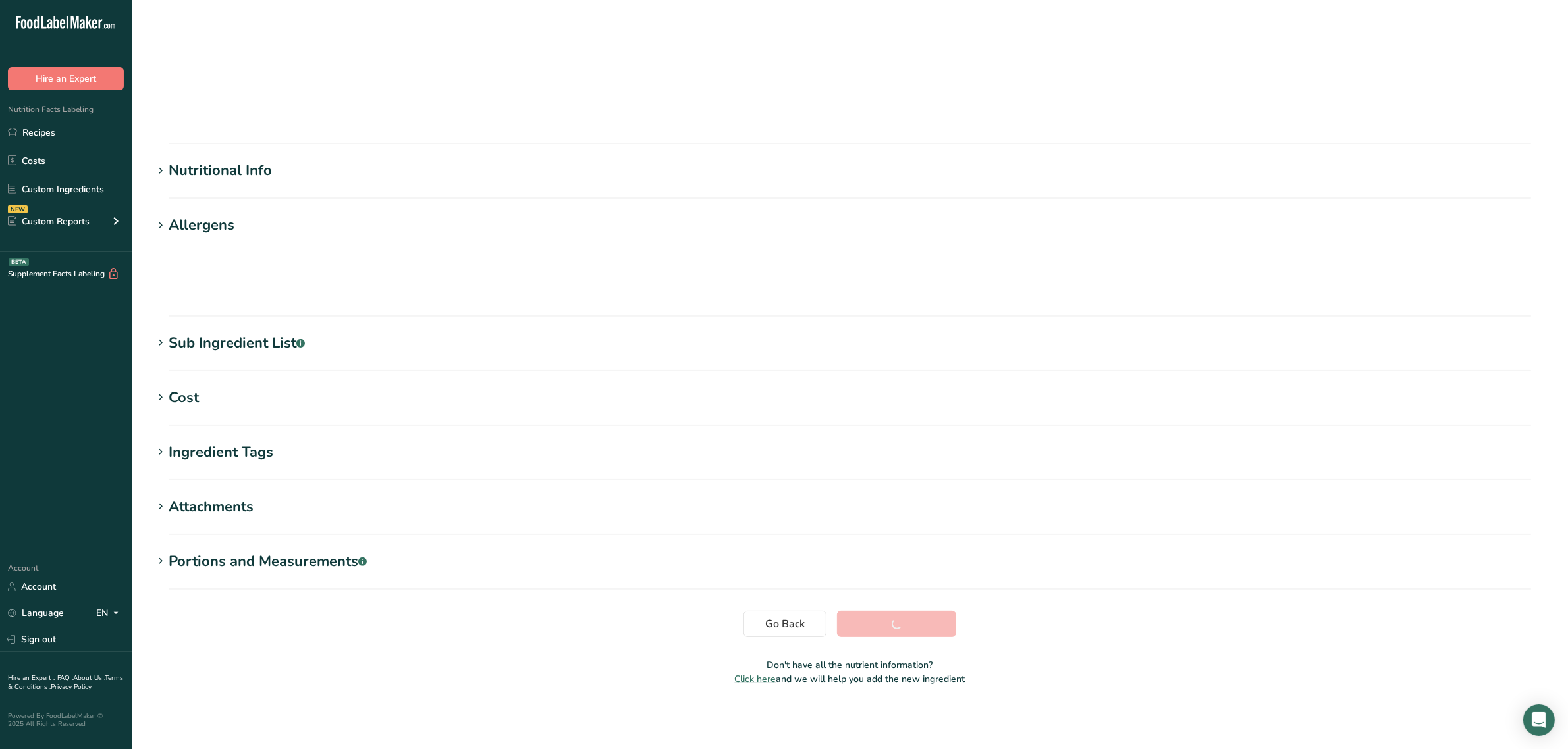
scroll to position [0, 0]
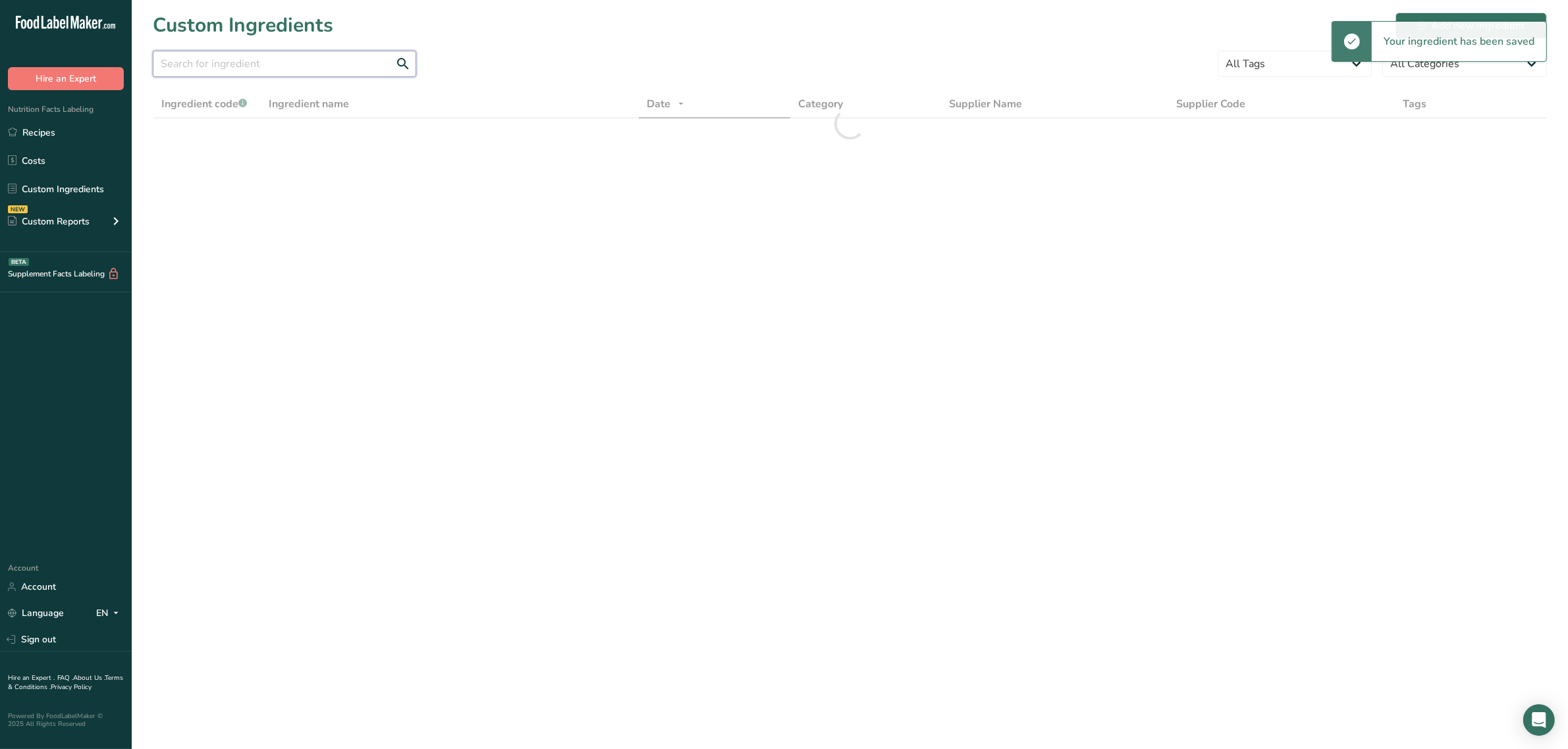
click at [245, 68] on input "text" at bounding box center [285, 64] width 264 height 26
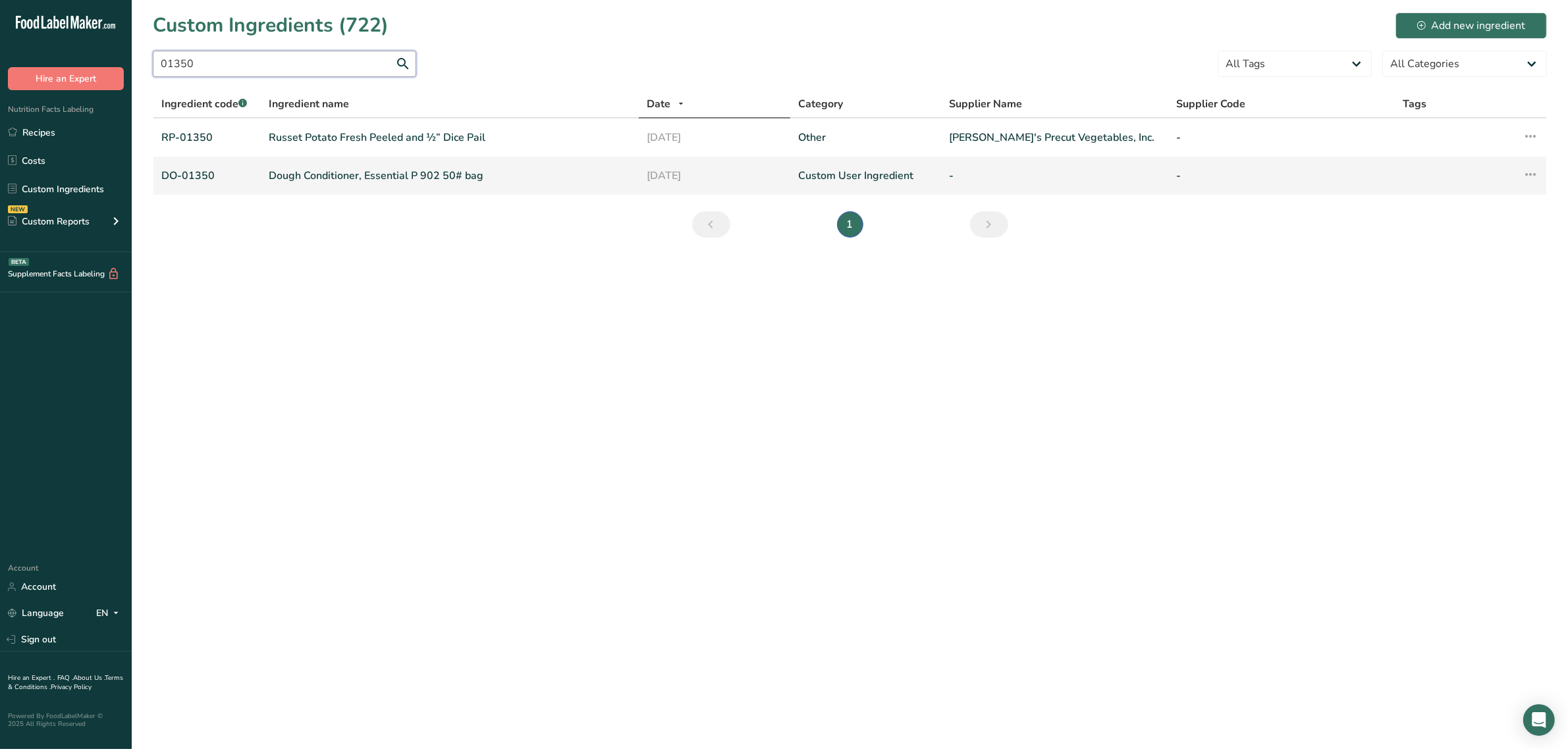
type input "01350"
click at [321, 168] on link "Dough Conditioner, Essential P 902 50# bag" at bounding box center [450, 176] width 362 height 16
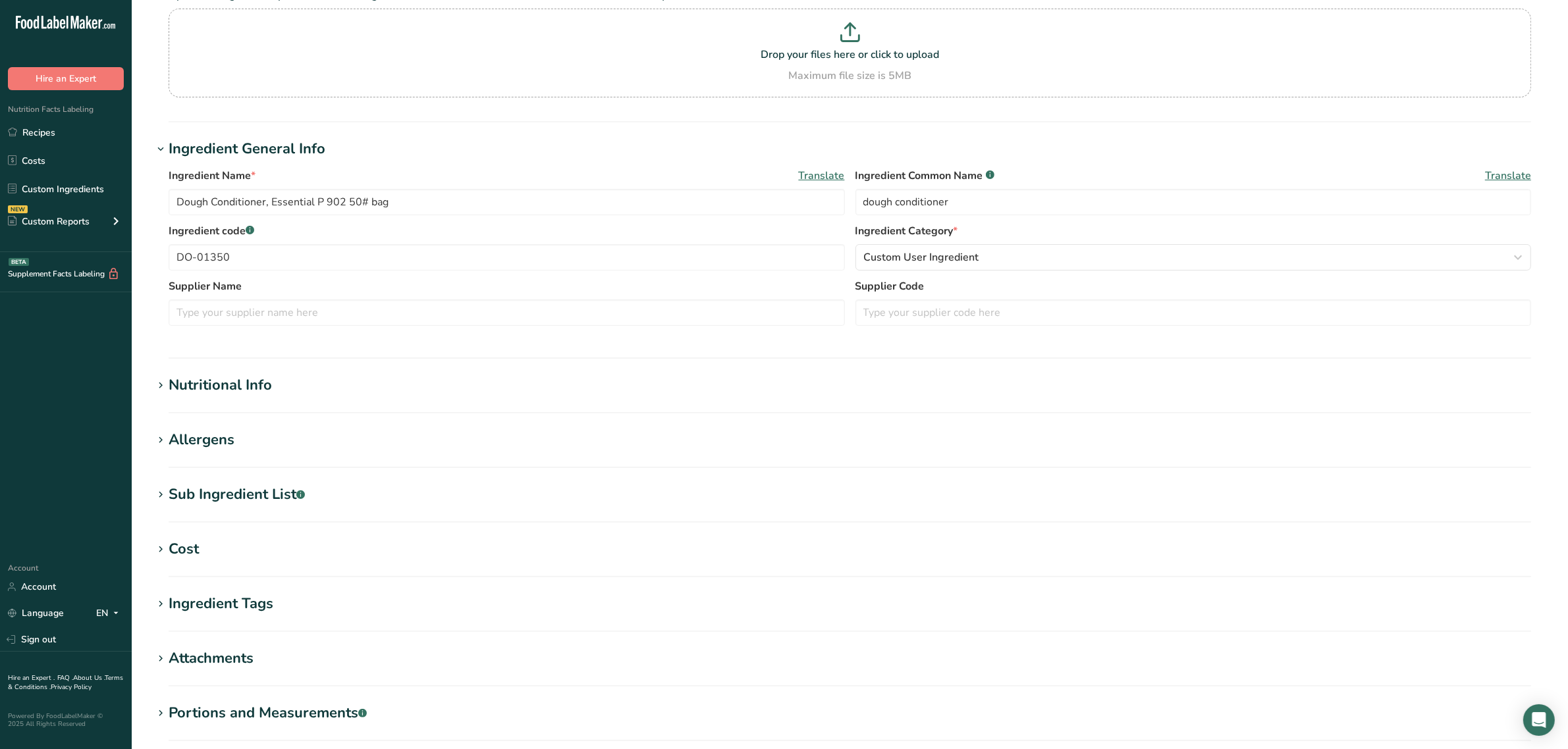
scroll to position [260, 0]
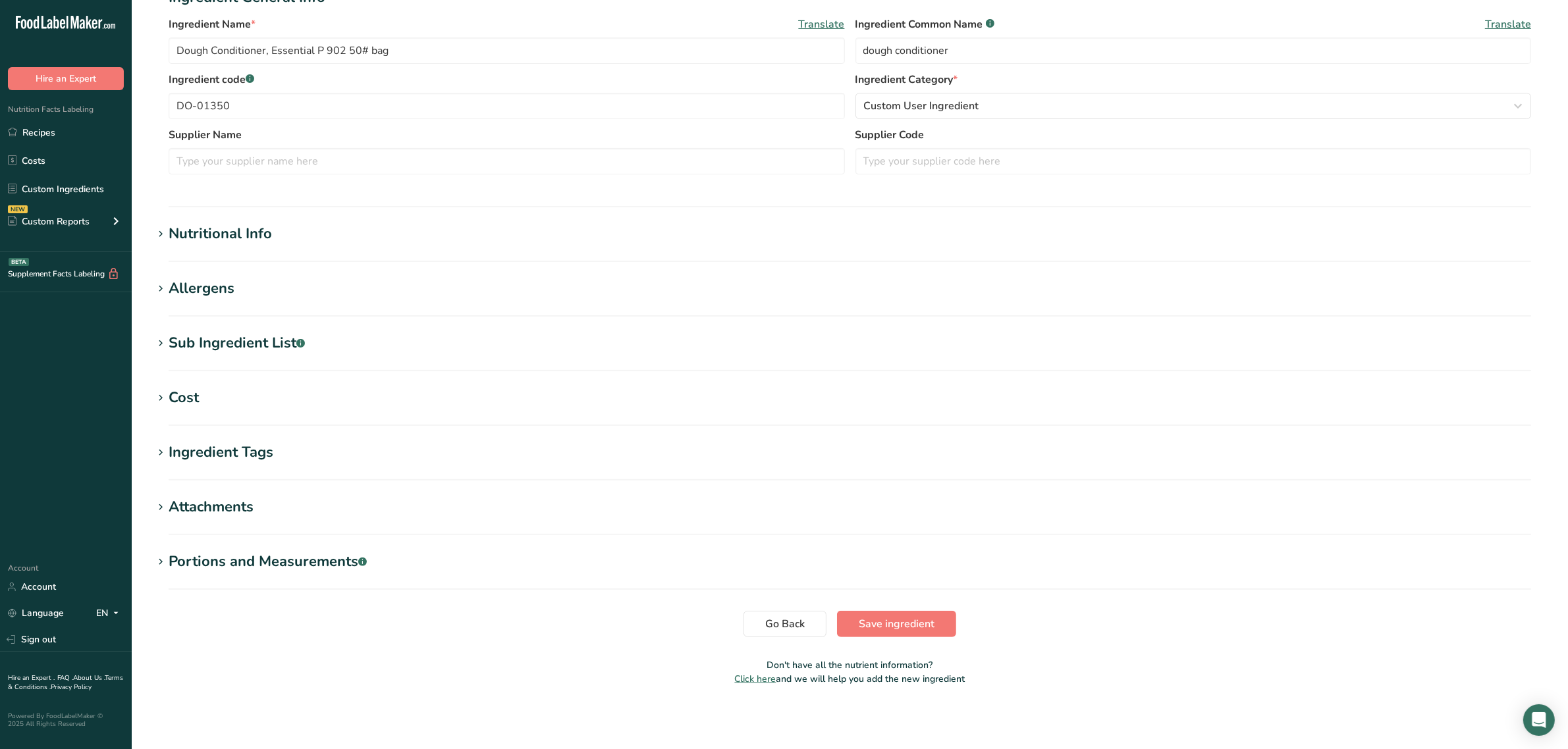
click at [209, 288] on div "Allergens" at bounding box center [201, 288] width 66 height 22
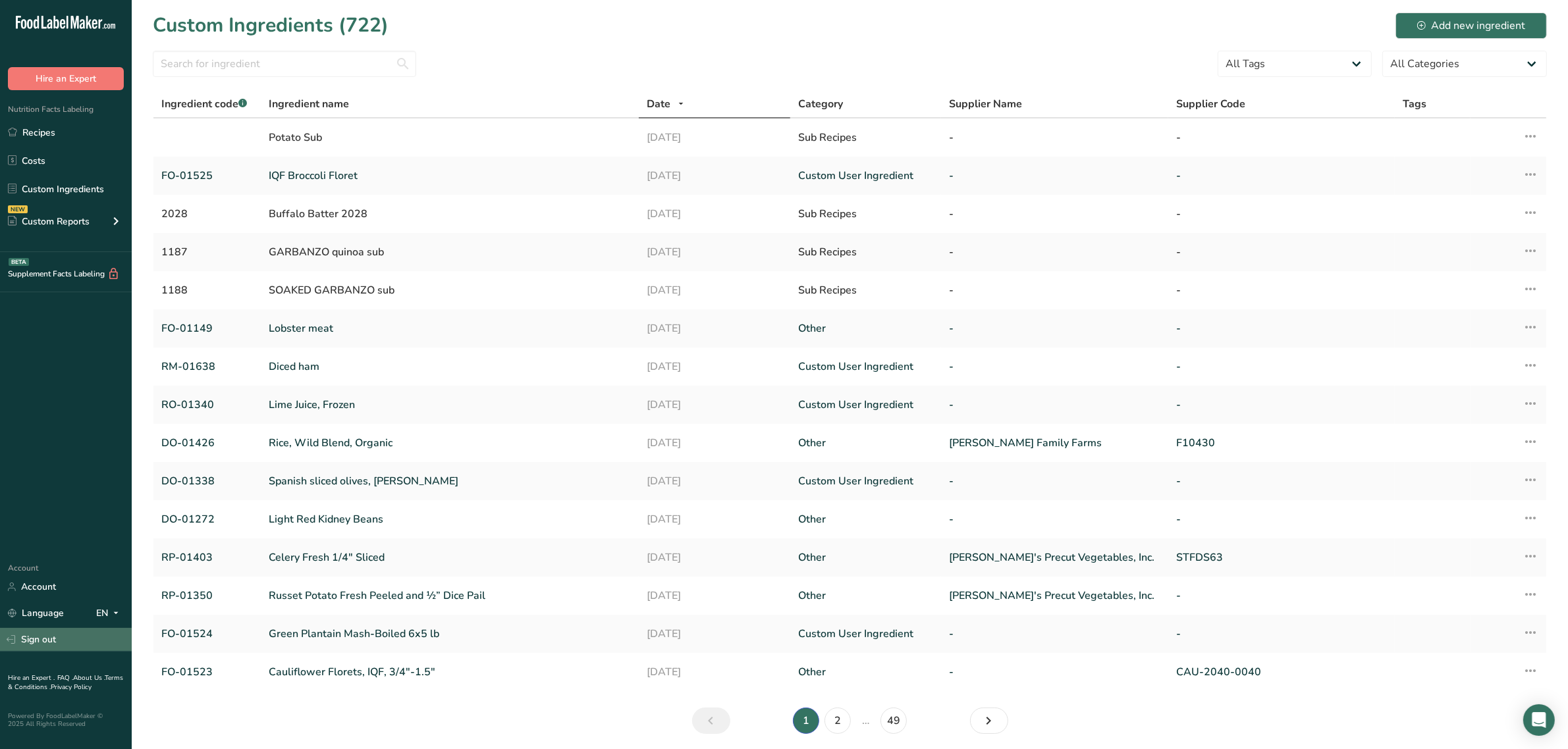
click at [40, 636] on link "Sign out" at bounding box center [66, 639] width 132 height 23
